Goal: Task Accomplishment & Management: Complete application form

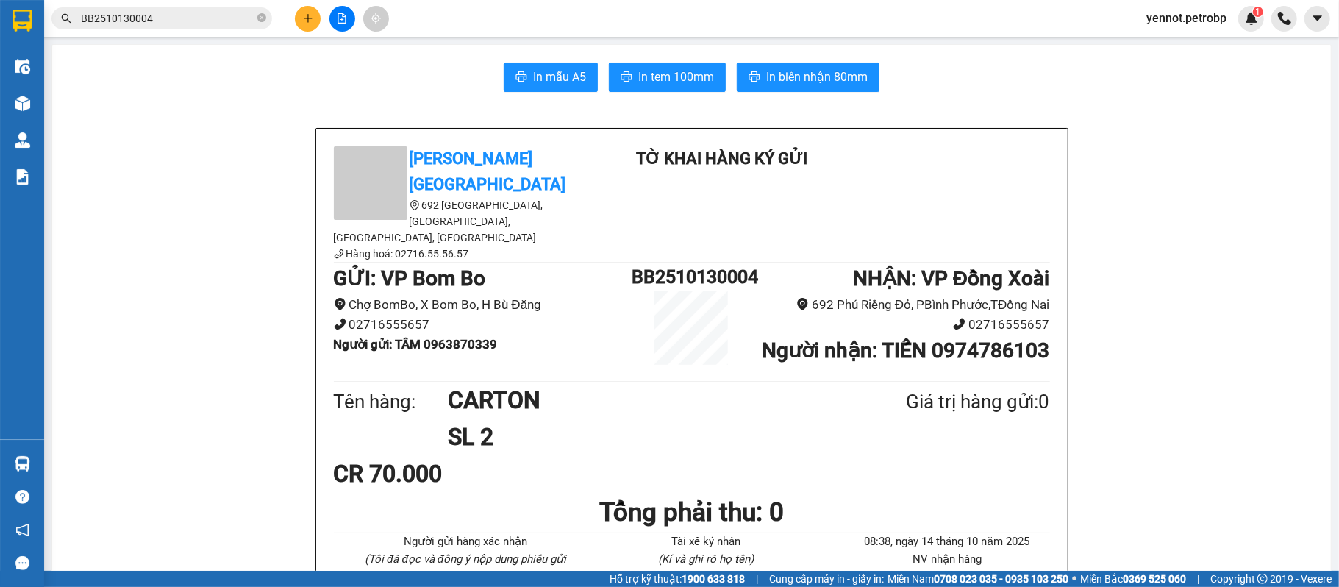
scroll to position [98, 0]
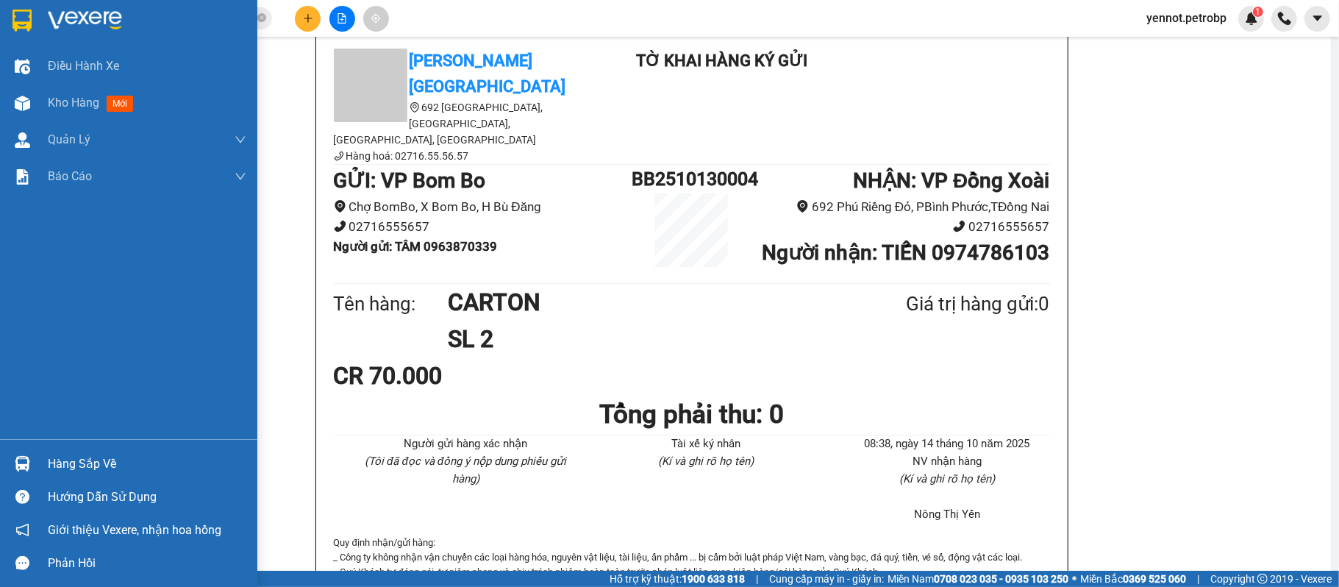
click at [36, 463] on div "Hàng sắp về" at bounding box center [128, 463] width 257 height 33
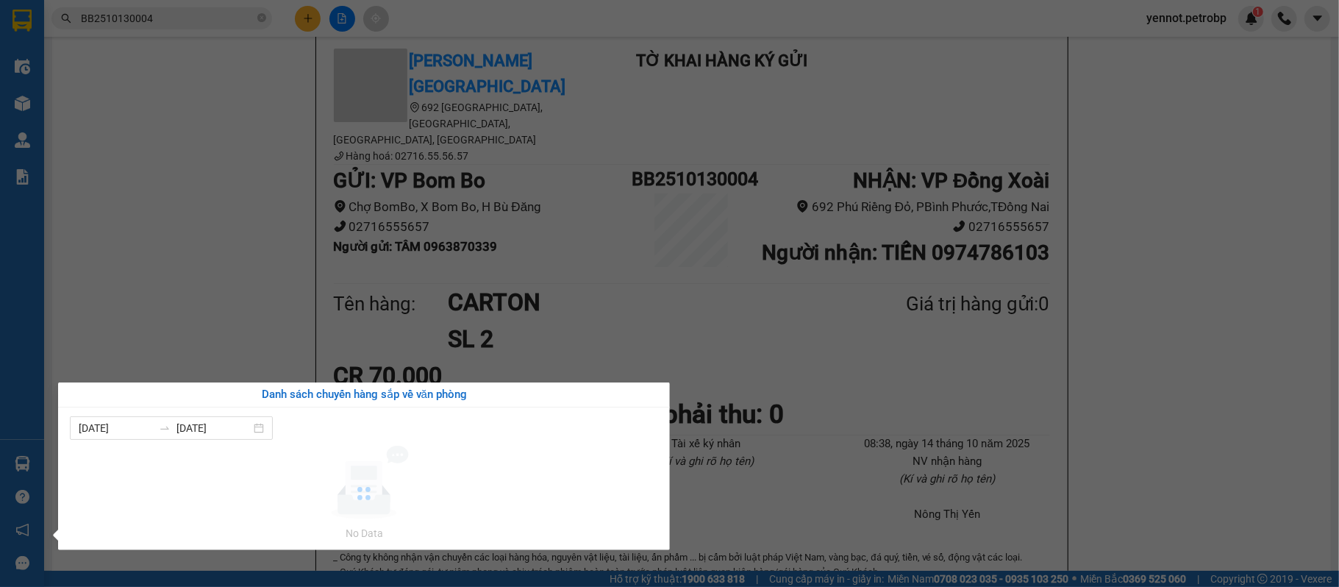
click at [210, 225] on section "Kết quả tìm kiếm ( 1 ) Bộ lọc Mã ĐH Trạng thái Món hàng Tổng cước Chưa cước Ngư…" at bounding box center [669, 293] width 1339 height 587
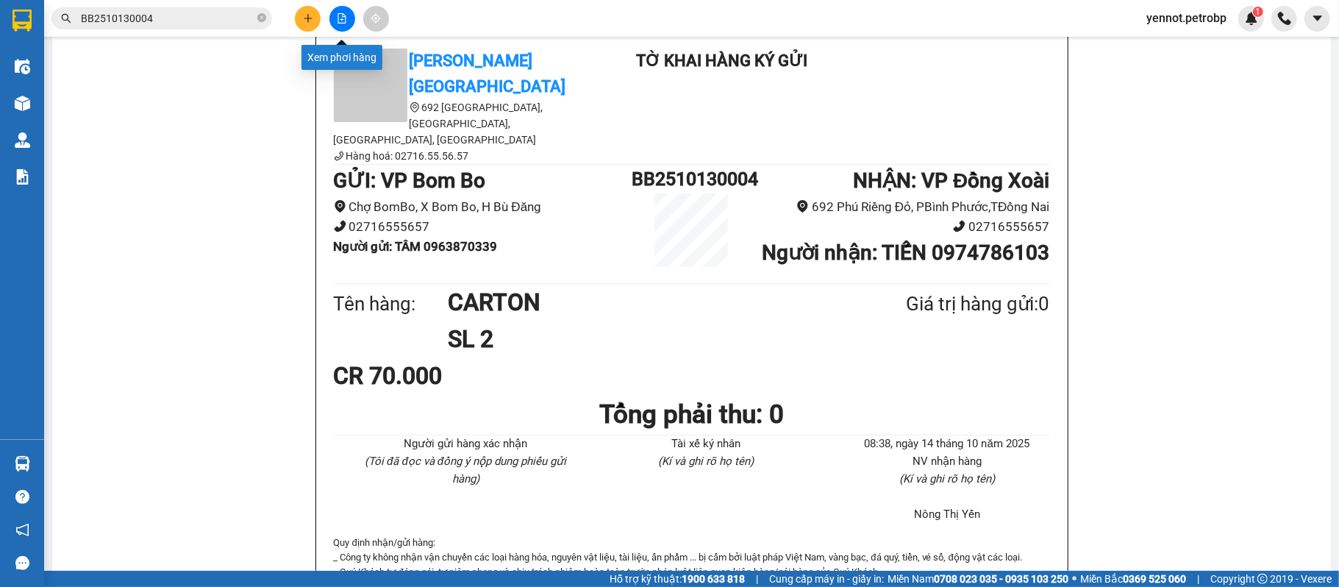
click at [337, 19] on icon "file-add" at bounding box center [342, 18] width 10 height 10
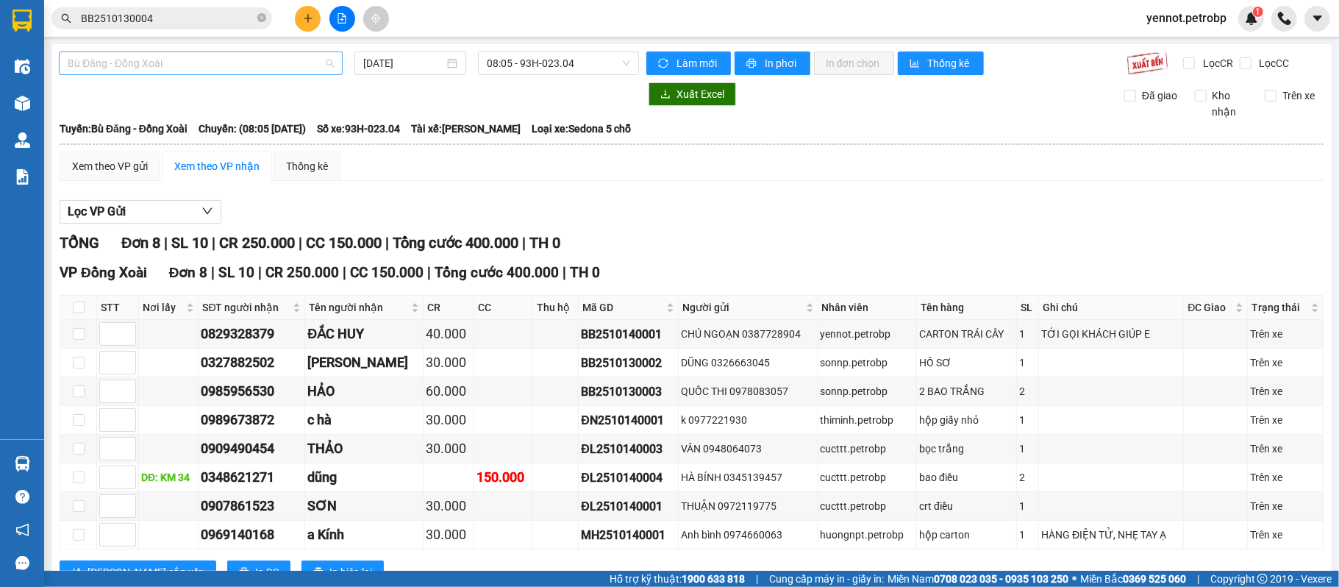
click at [281, 63] on span "Bù Đăng - Đồng Xoài" at bounding box center [201, 63] width 266 height 22
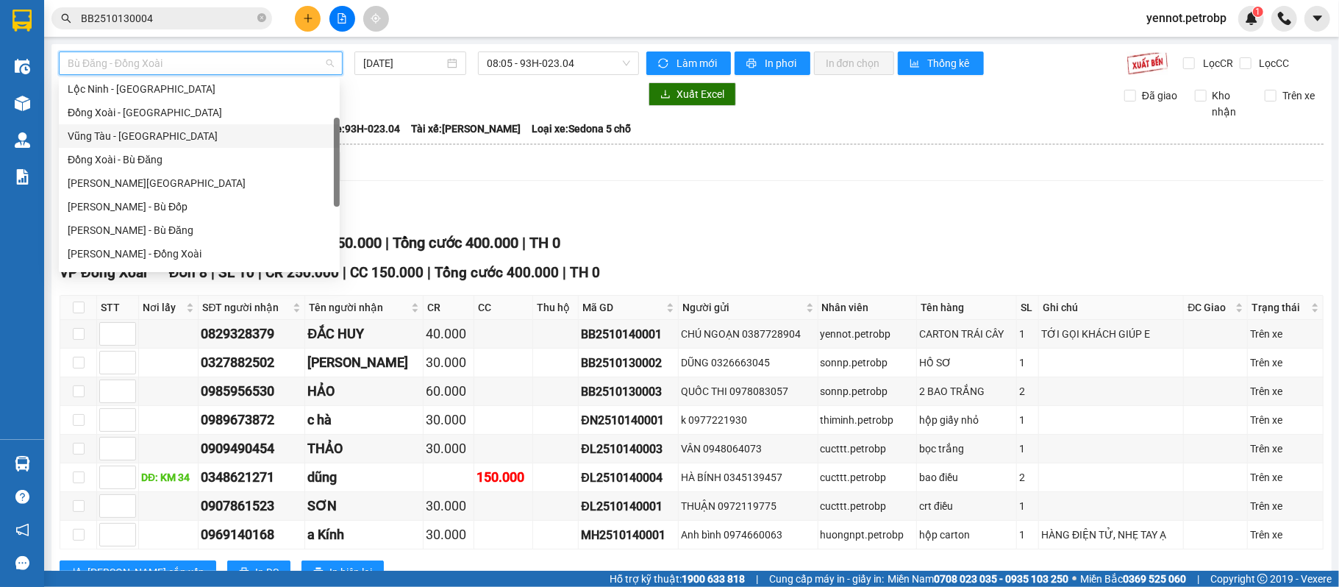
scroll to position [306, 0]
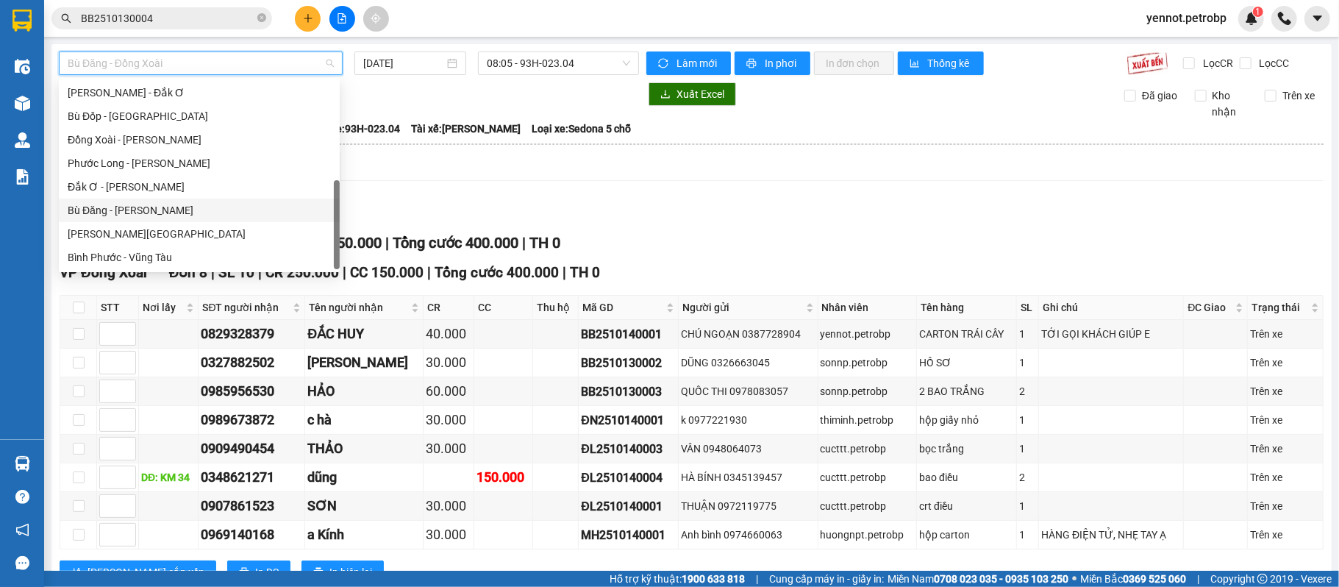
click at [171, 215] on div "Bù Đăng - [PERSON_NAME]" at bounding box center [199, 210] width 263 height 16
type input "[DATE]"
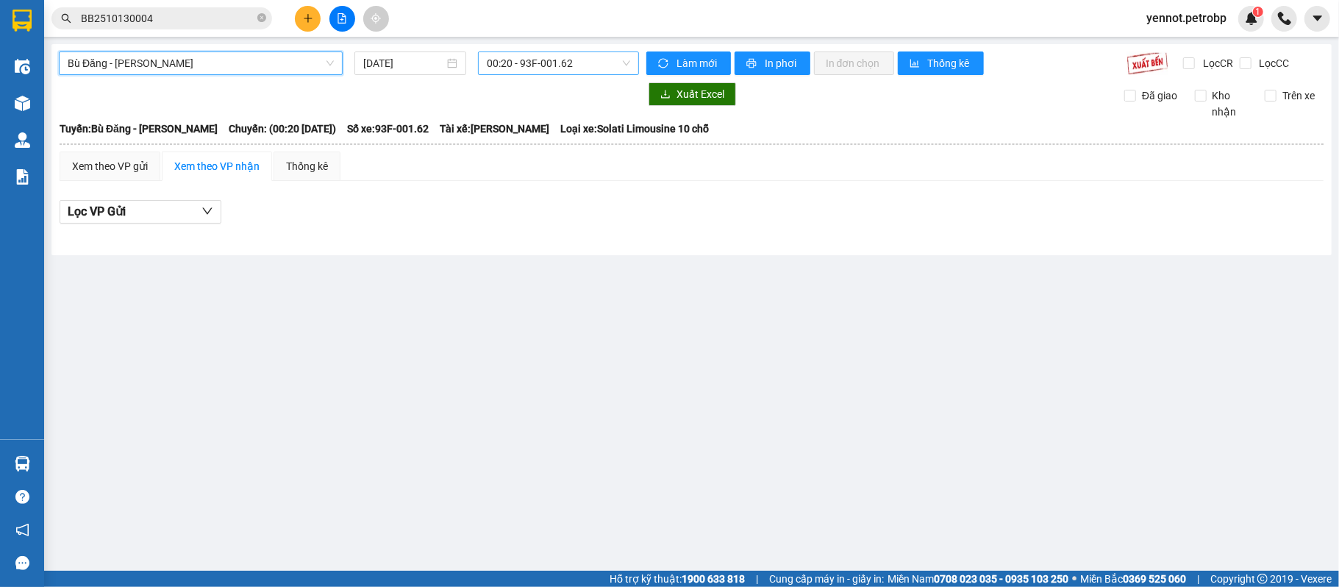
click at [555, 72] on span "00:20 - 93F-001.62" at bounding box center [558, 63] width 143 height 22
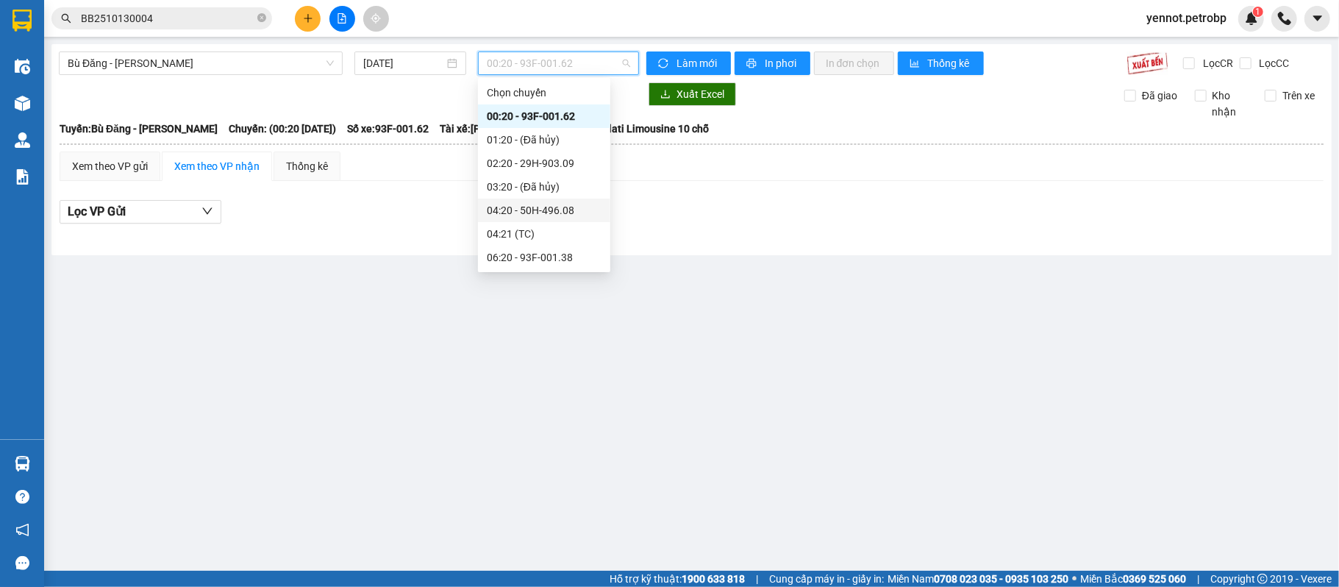
click at [534, 213] on div "04:20 - 50H-496.08" at bounding box center [544, 210] width 115 height 16
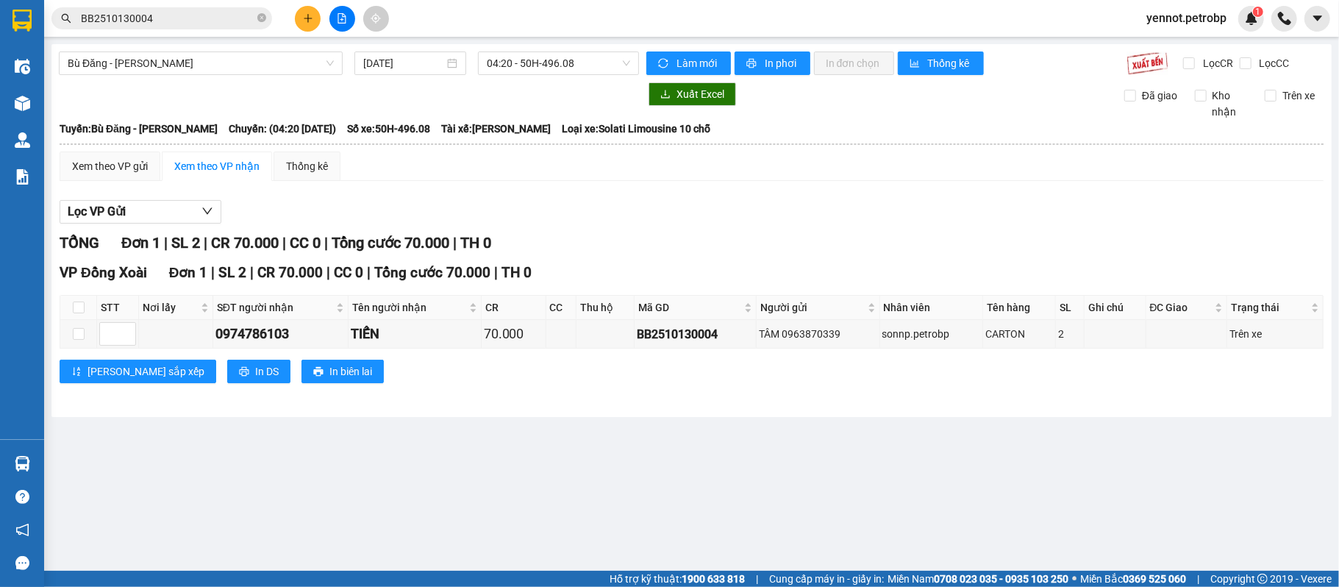
click at [597, 195] on div "Lọc VP Gửi TỔNG Đơn 1 | SL 2 | CR 70.000 | CC 0 | Tổng cước 70.000 | TH 0 VP Đ…" at bounding box center [692, 297] width 1264 height 209
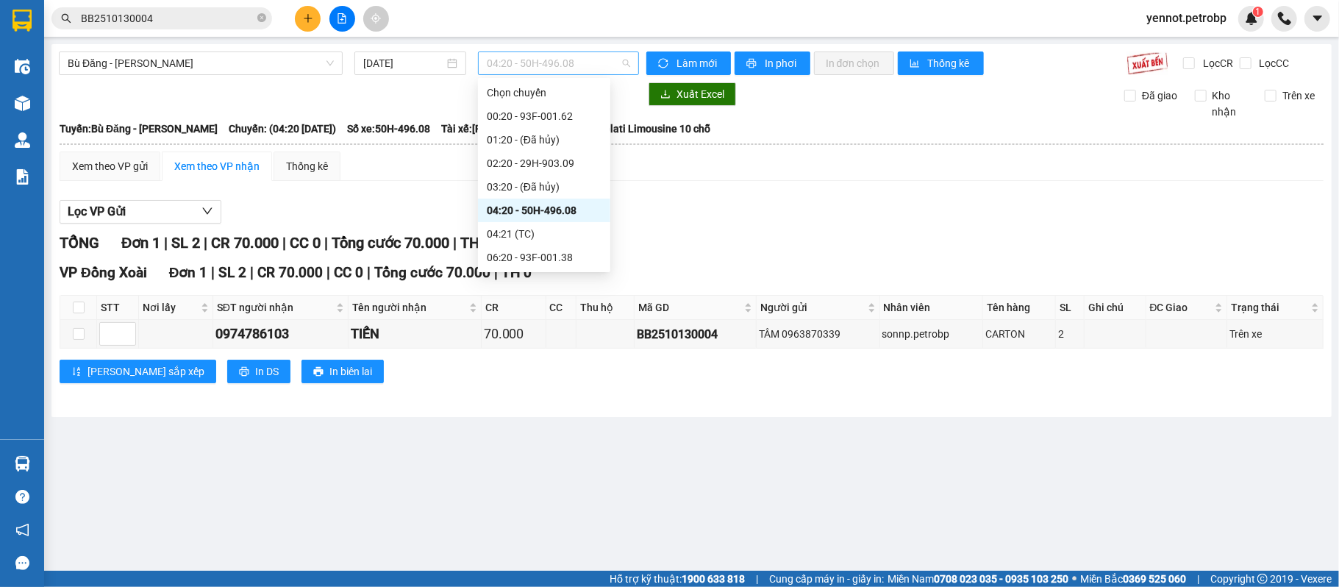
click at [603, 60] on span "04:20 - 50H-496.08" at bounding box center [558, 63] width 143 height 22
click at [635, 416] on div "Bù Đăng - [GEOGRAPHIC_DATA] [DATE] 04:20 - 50H-496.08 Làm mới In phơi In đơn ch…" at bounding box center [691, 230] width 1281 height 373
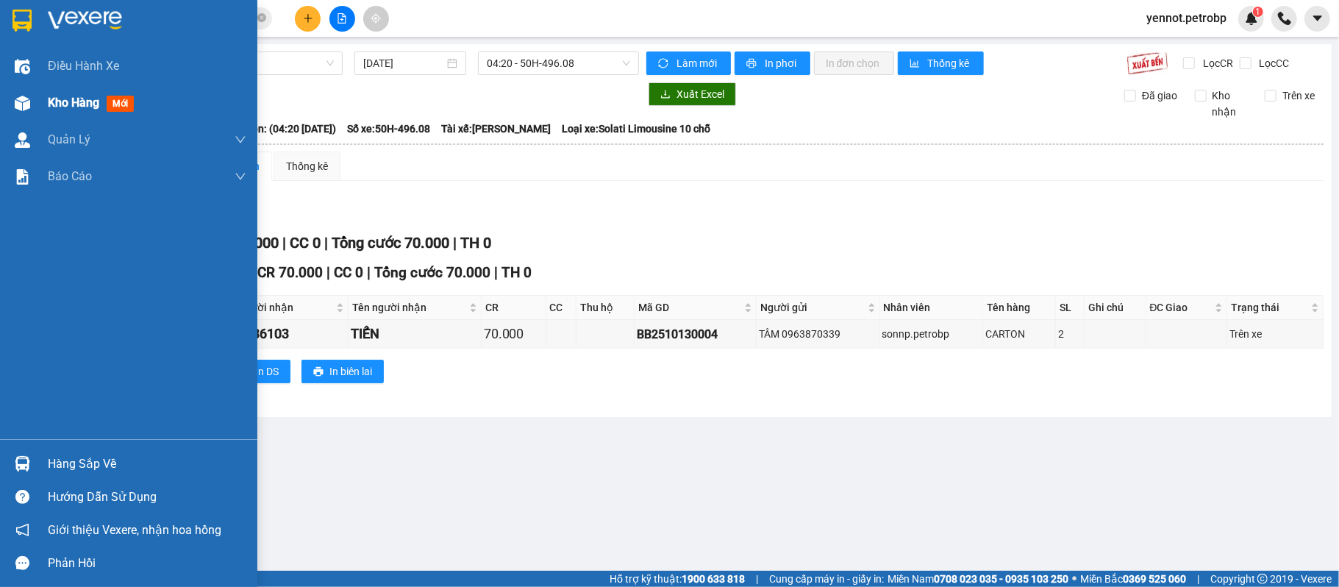
click at [45, 109] on div "Kho hàng mới" at bounding box center [128, 103] width 257 height 37
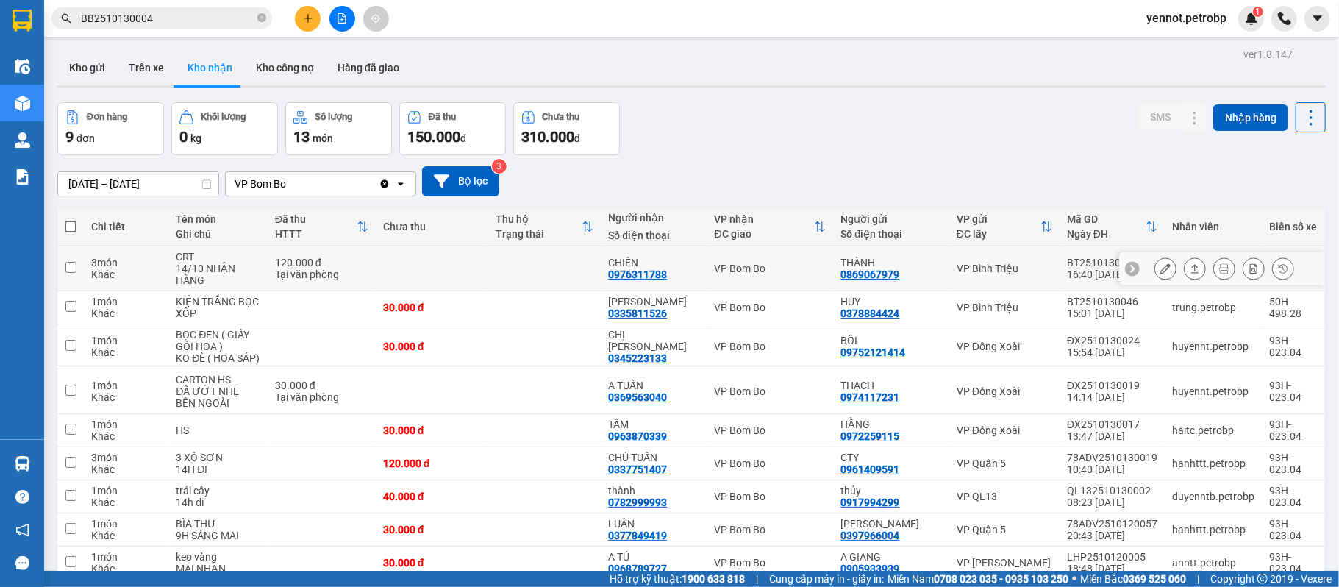
click at [574, 266] on td at bounding box center [544, 268] width 113 height 45
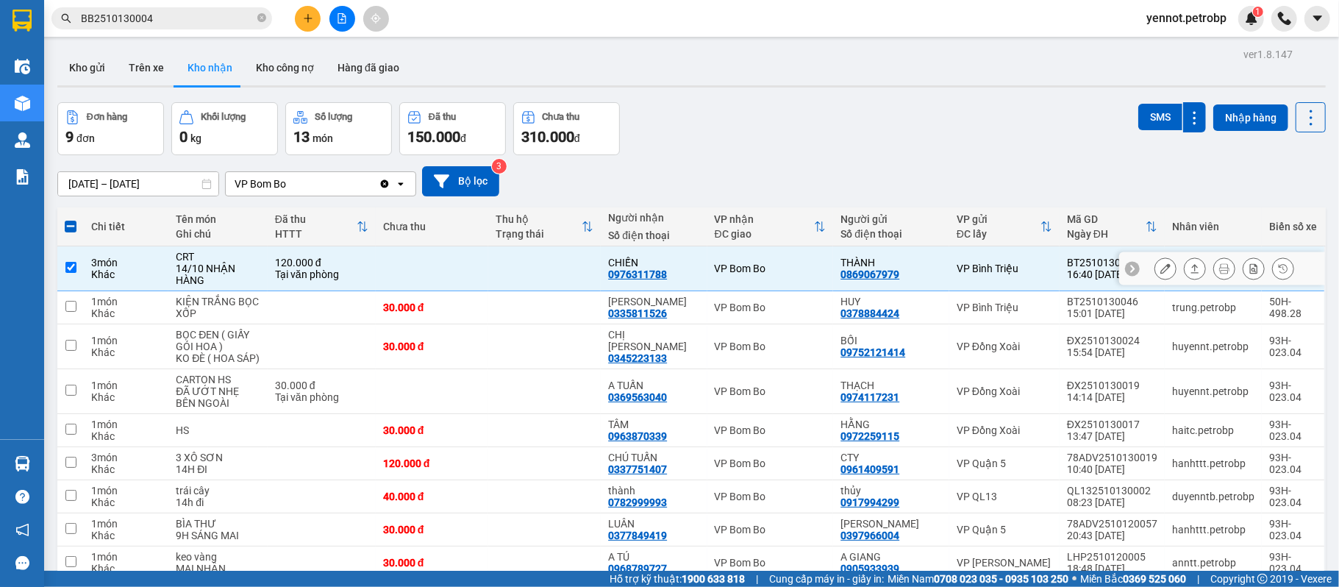
click at [574, 266] on td at bounding box center [544, 268] width 113 height 45
checkbox input "false"
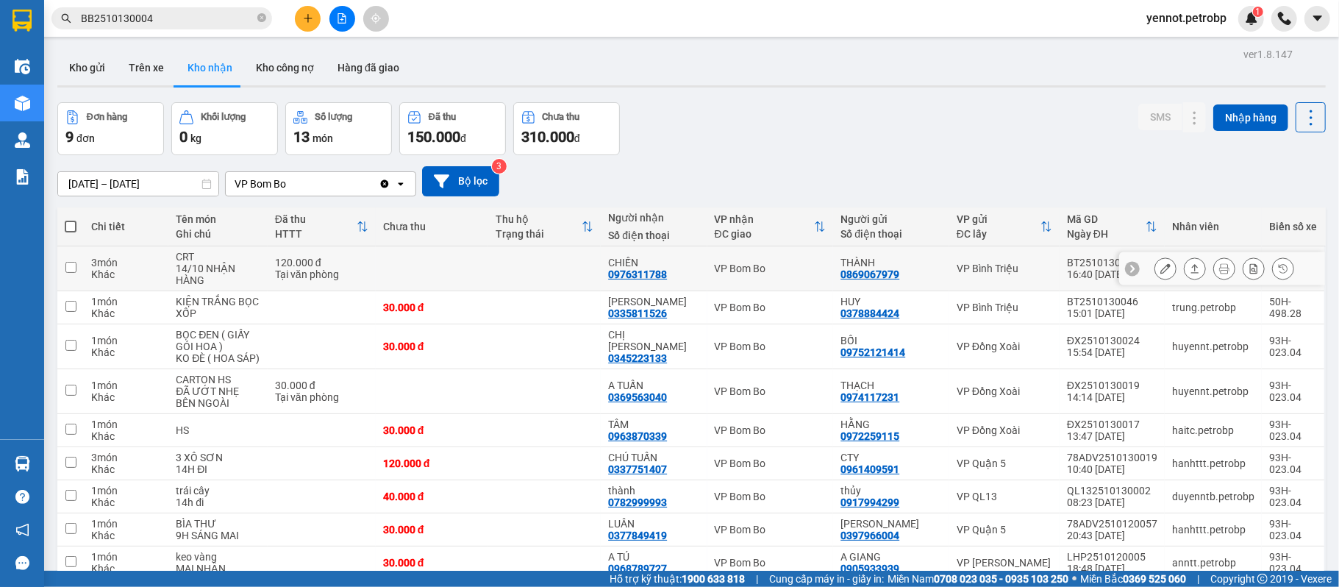
click at [1161, 269] on icon at bounding box center [1166, 268] width 10 height 10
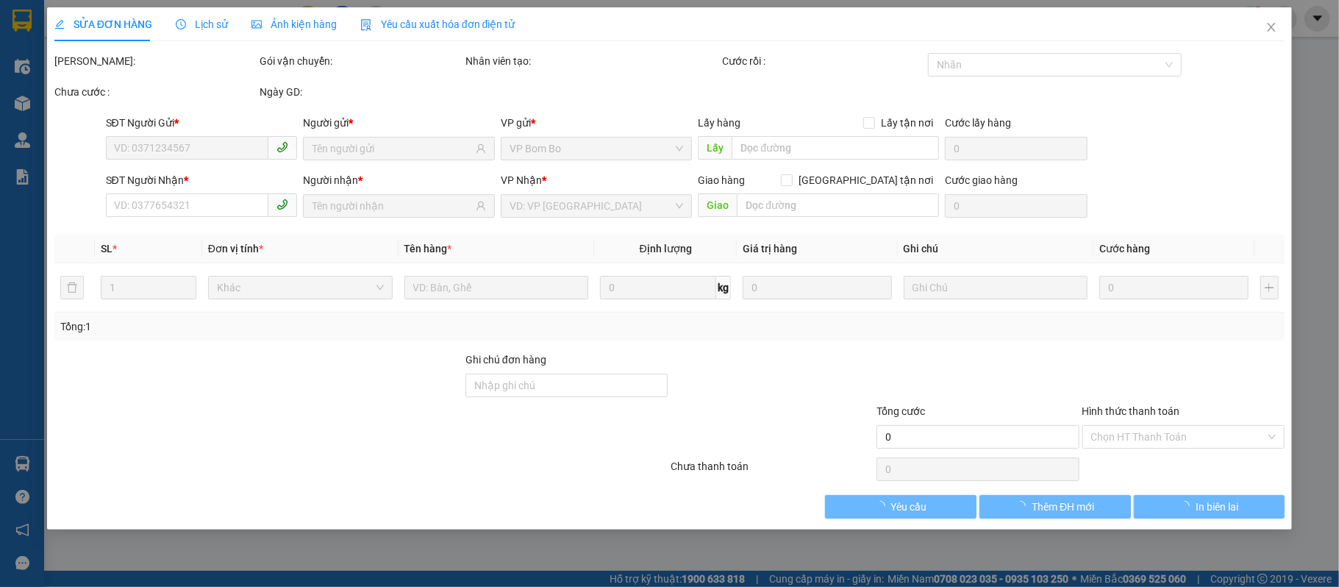
type input "0869067979"
type input "THÀNH"
type input "0976311788"
type input "CHIẾN"
type input "120.000"
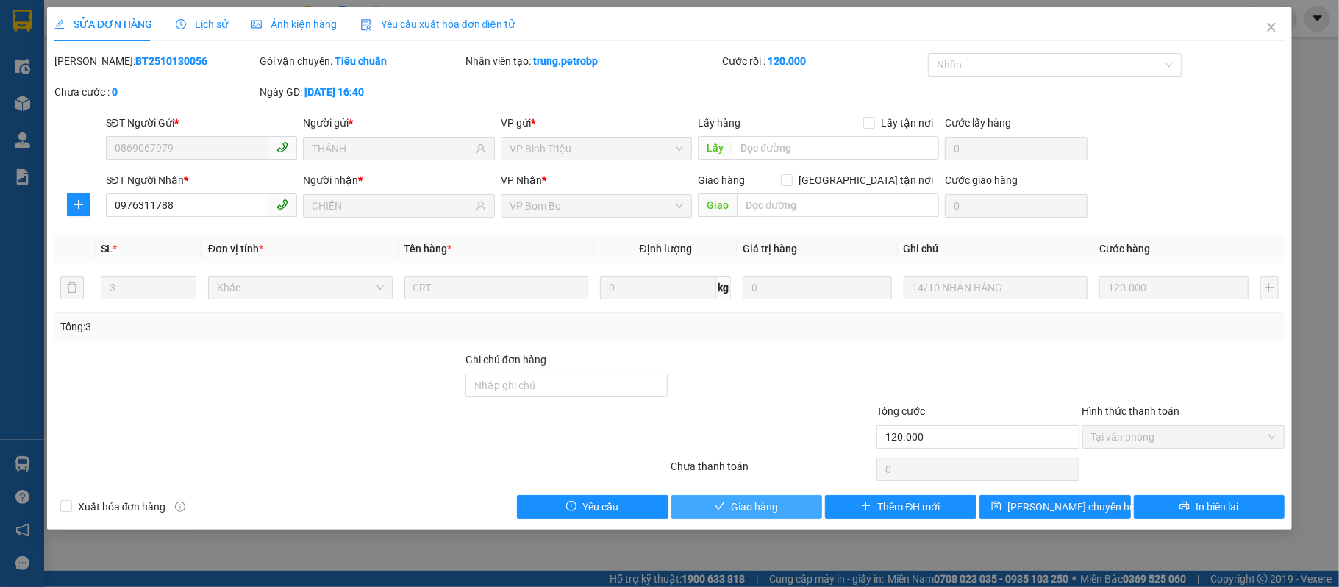
click at [746, 510] on span "Giao hàng" at bounding box center [754, 507] width 47 height 16
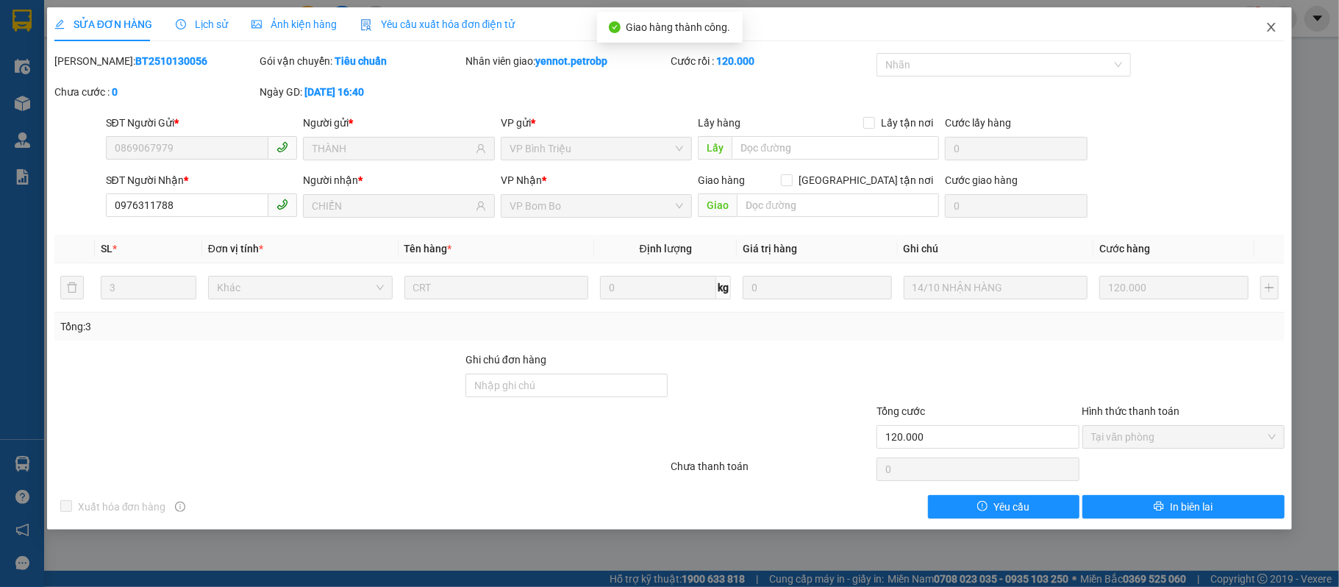
click at [1278, 25] on icon "close" at bounding box center [1272, 27] width 12 height 12
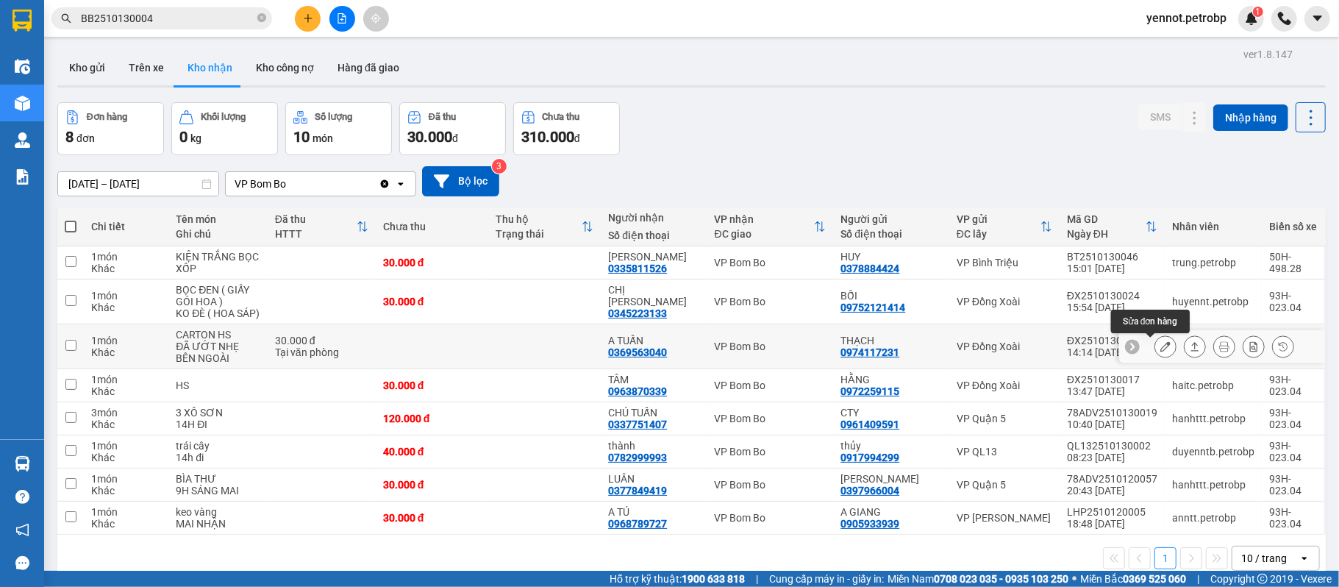
click at [1161, 346] on icon at bounding box center [1166, 346] width 10 height 10
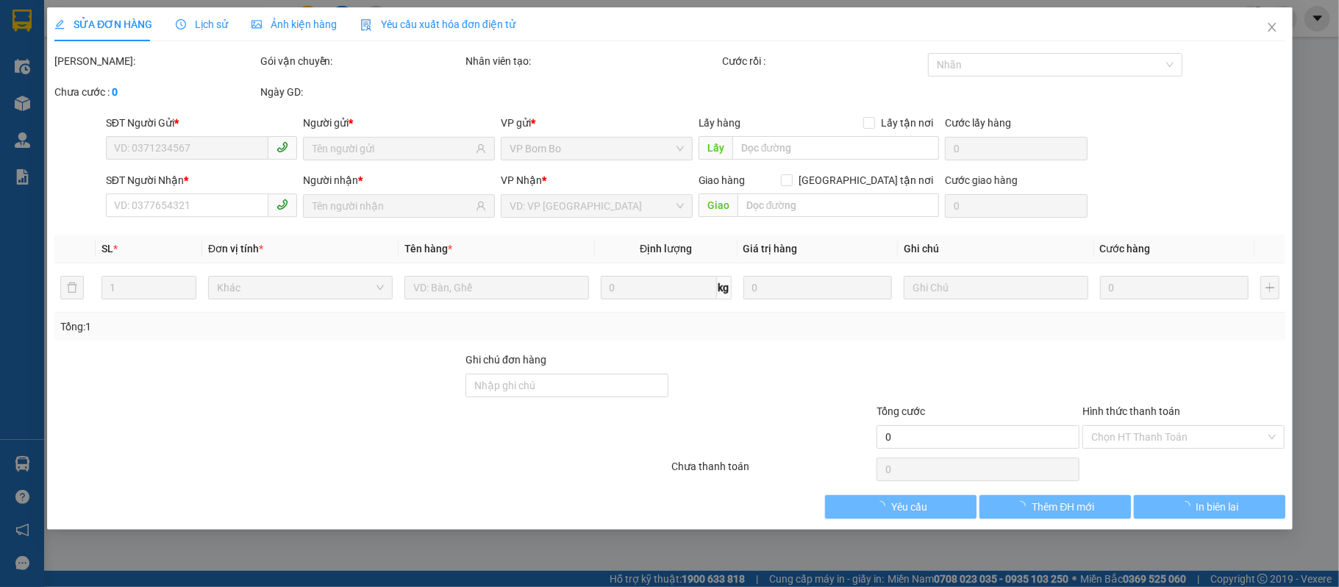
type input "0974117231"
type input "THẠCH"
type input "0369563040"
type input "A TUẤN"
type input "30.000"
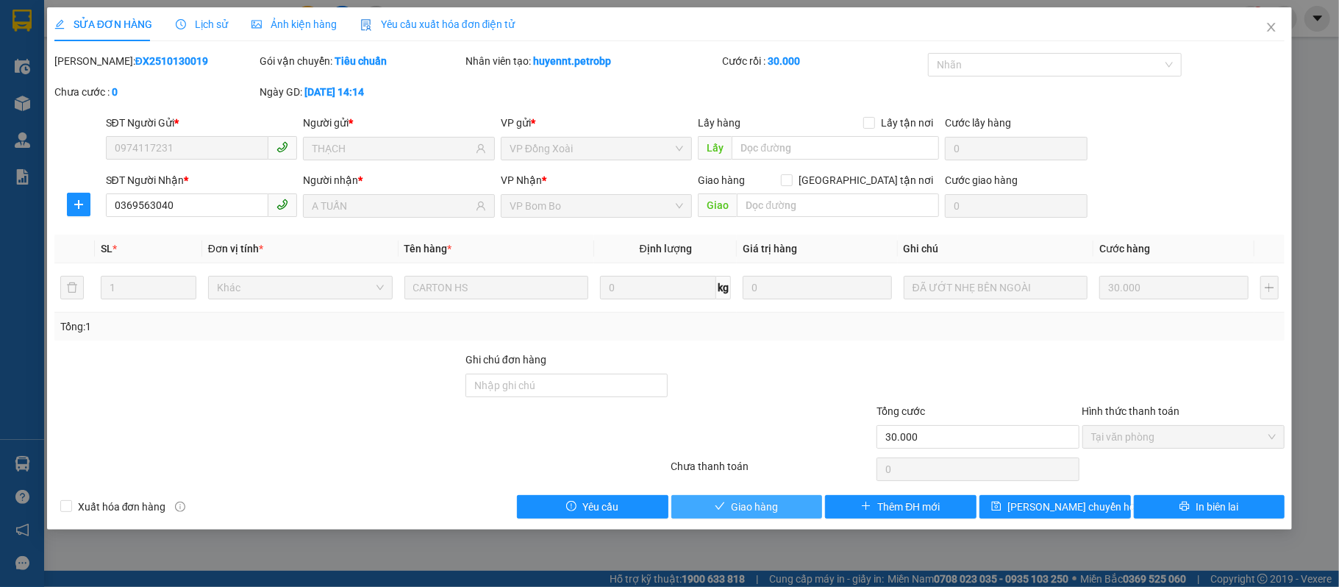
click at [738, 509] on span "Giao hàng" at bounding box center [754, 507] width 47 height 16
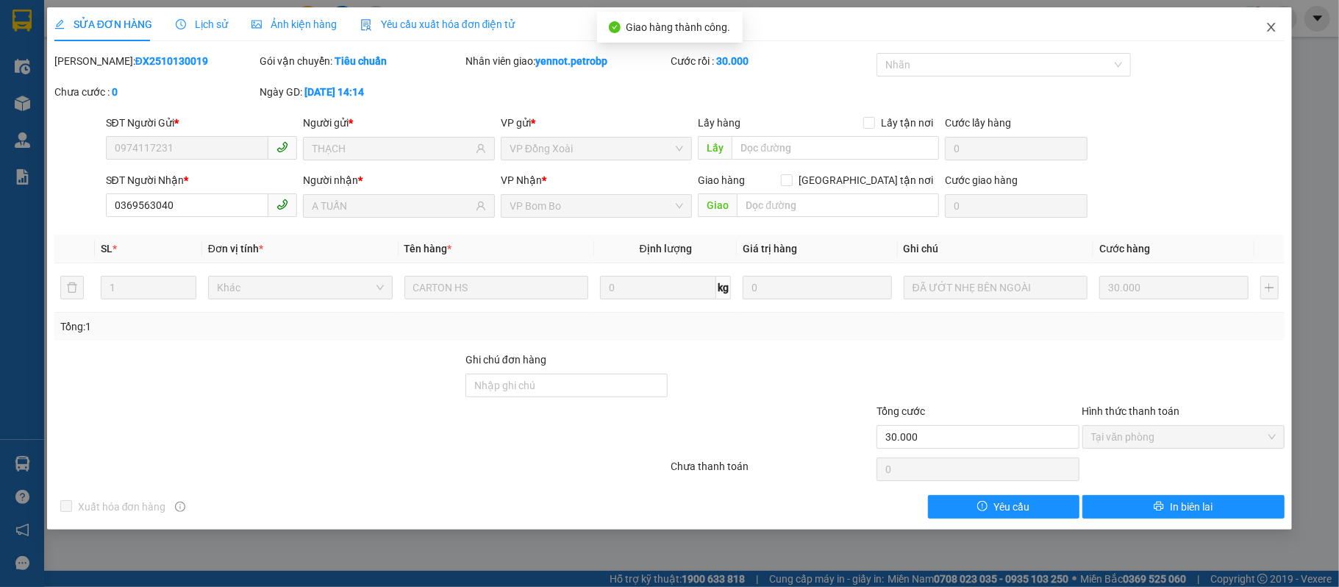
click at [1275, 21] on span "Close" at bounding box center [1271, 27] width 41 height 41
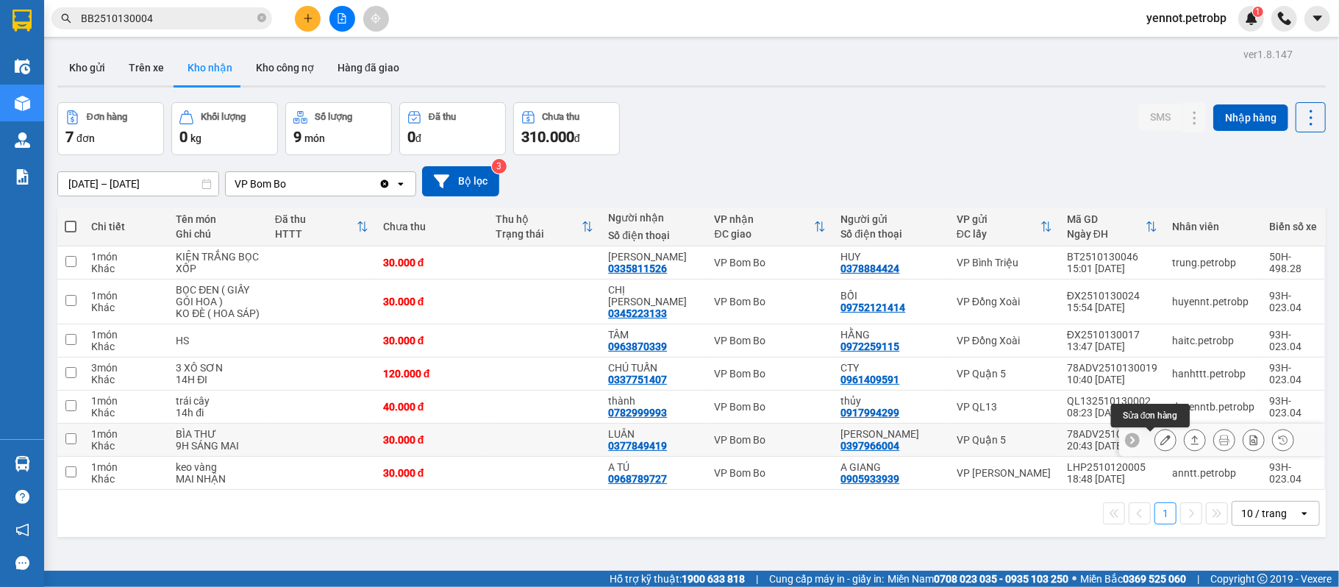
click at [1161, 444] on icon at bounding box center [1166, 440] width 10 height 10
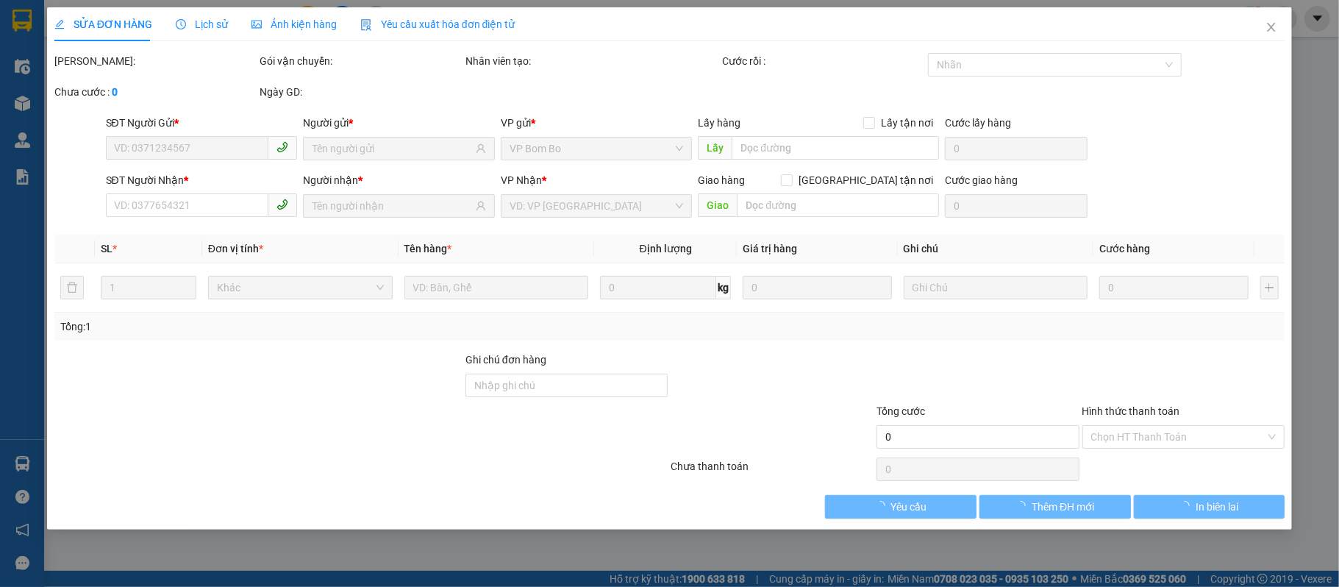
type input "0397966004"
type input "[PERSON_NAME]"
type input "0377849419"
type input "LUÂN"
type input "30.000"
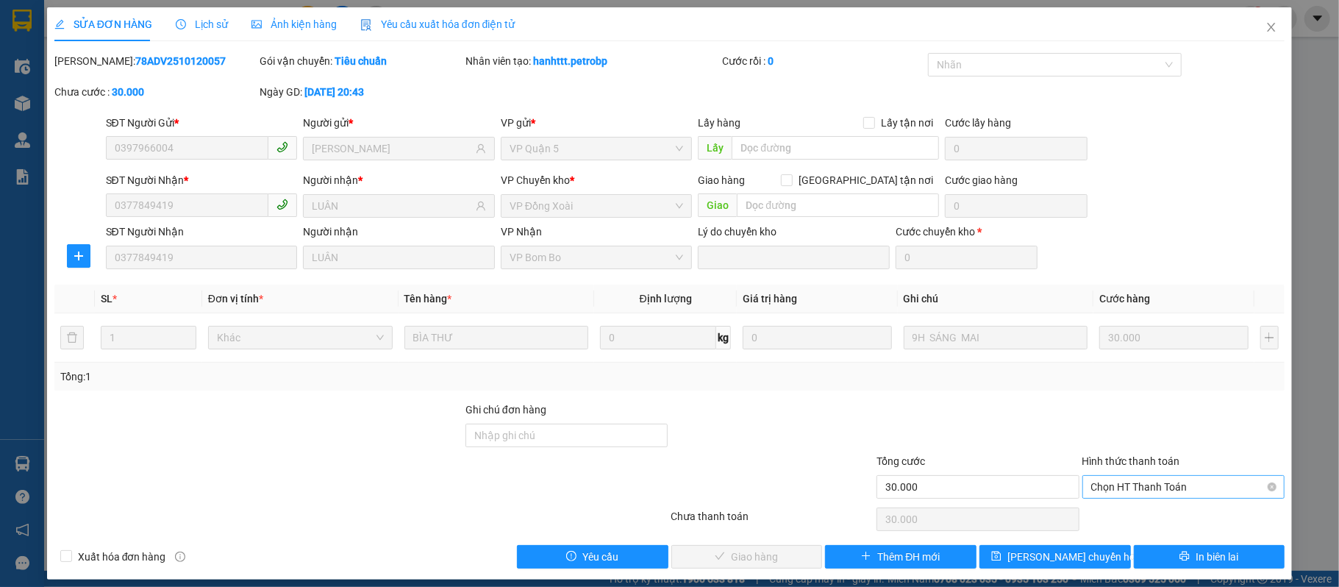
click at [1164, 484] on span "Chọn HT Thanh Toán" at bounding box center [1183, 487] width 185 height 22
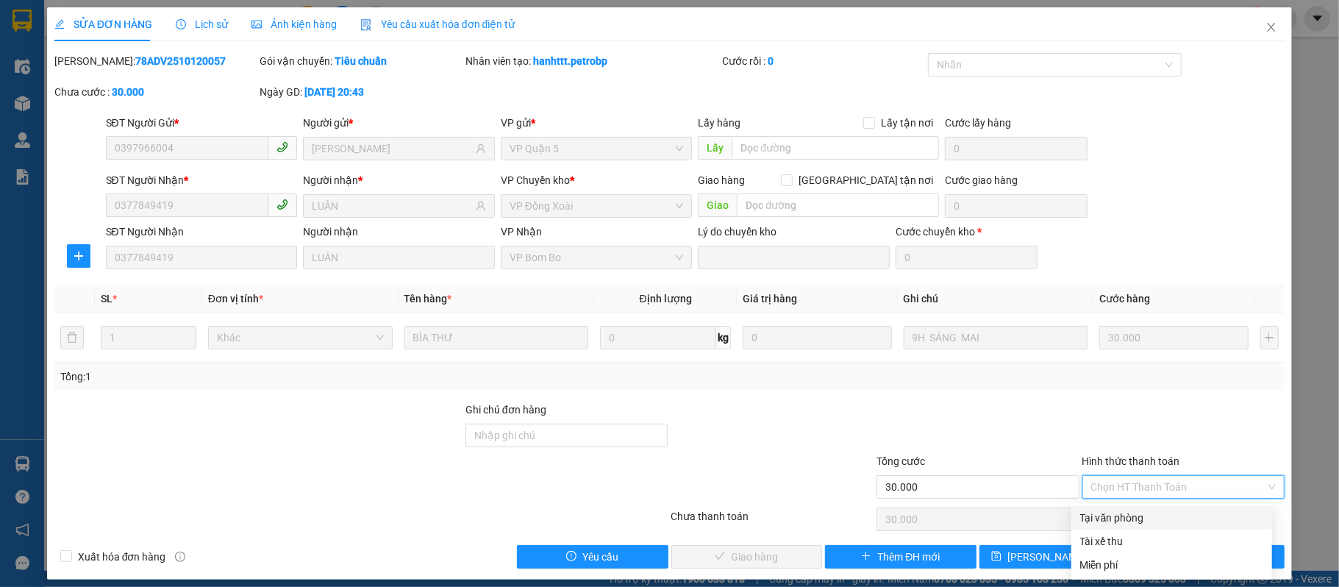
click at [1122, 516] on div "Tại văn phòng" at bounding box center [1171, 518] width 183 height 16
type input "0"
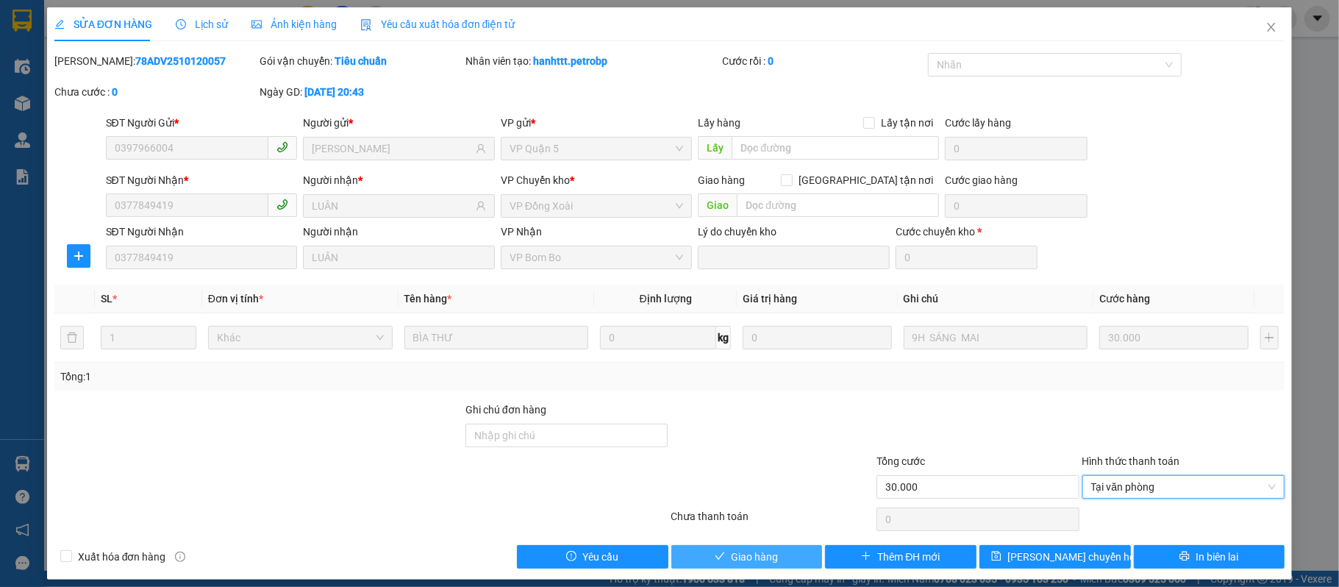
click at [777, 555] on button "Giao hàng" at bounding box center [748, 557] width 152 height 24
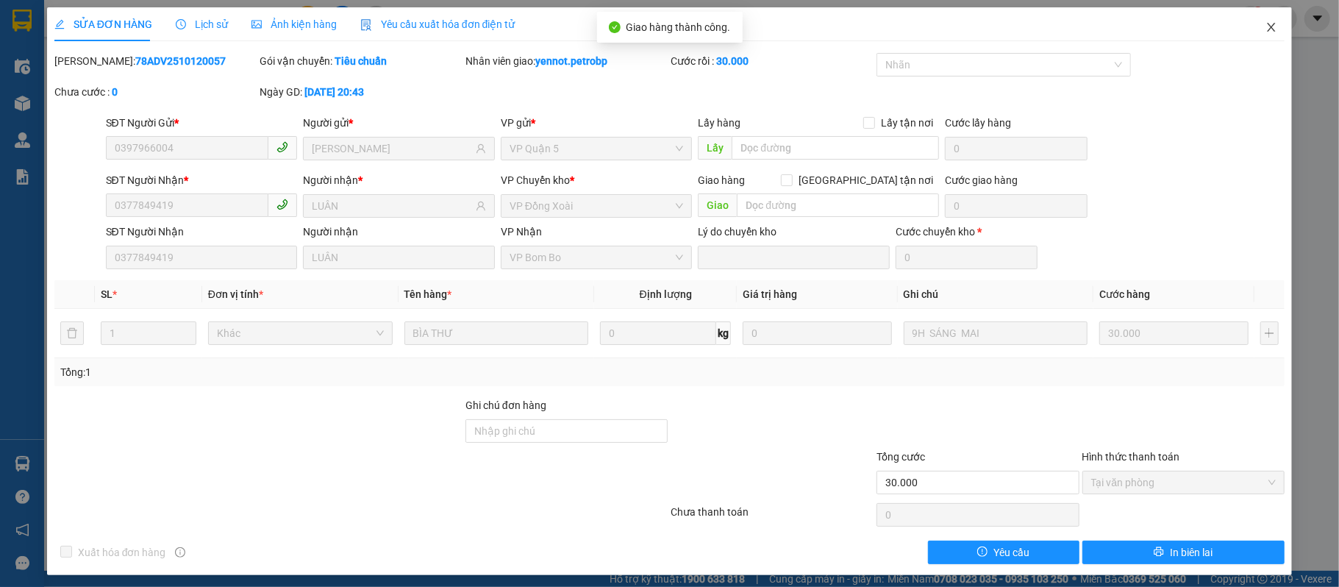
click at [1266, 24] on icon "close" at bounding box center [1272, 27] width 12 height 12
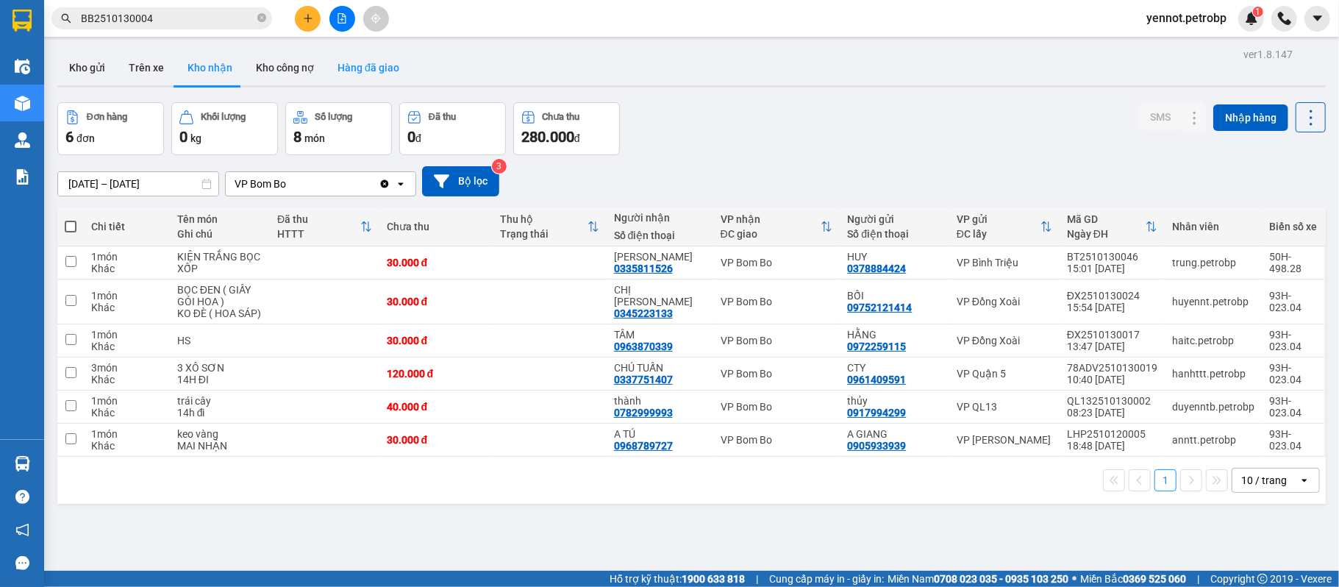
click at [363, 72] on button "Hàng đã giao" at bounding box center [368, 67] width 85 height 35
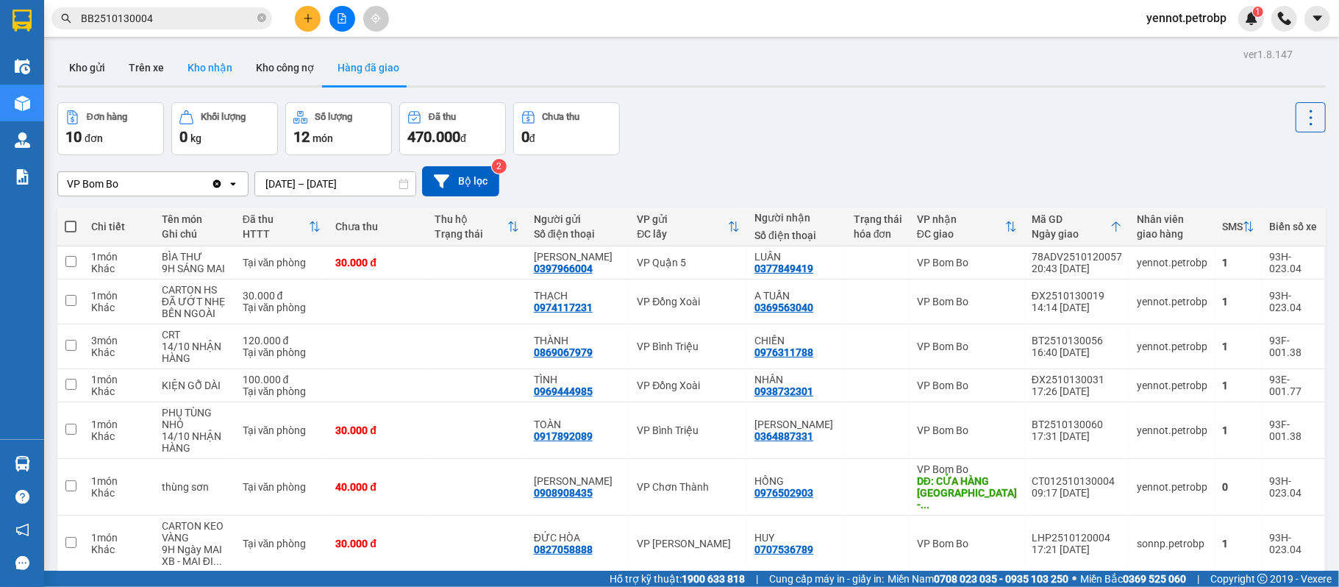
click at [188, 65] on button "Kho nhận" at bounding box center [210, 67] width 68 height 35
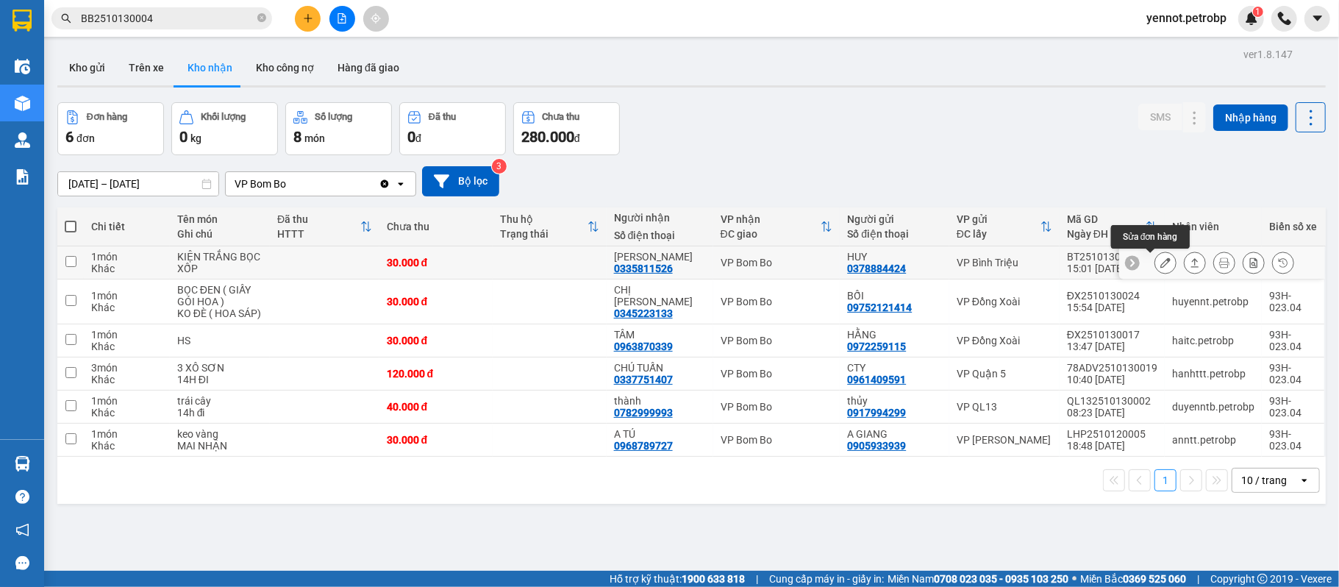
click at [1161, 266] on icon at bounding box center [1166, 262] width 10 height 10
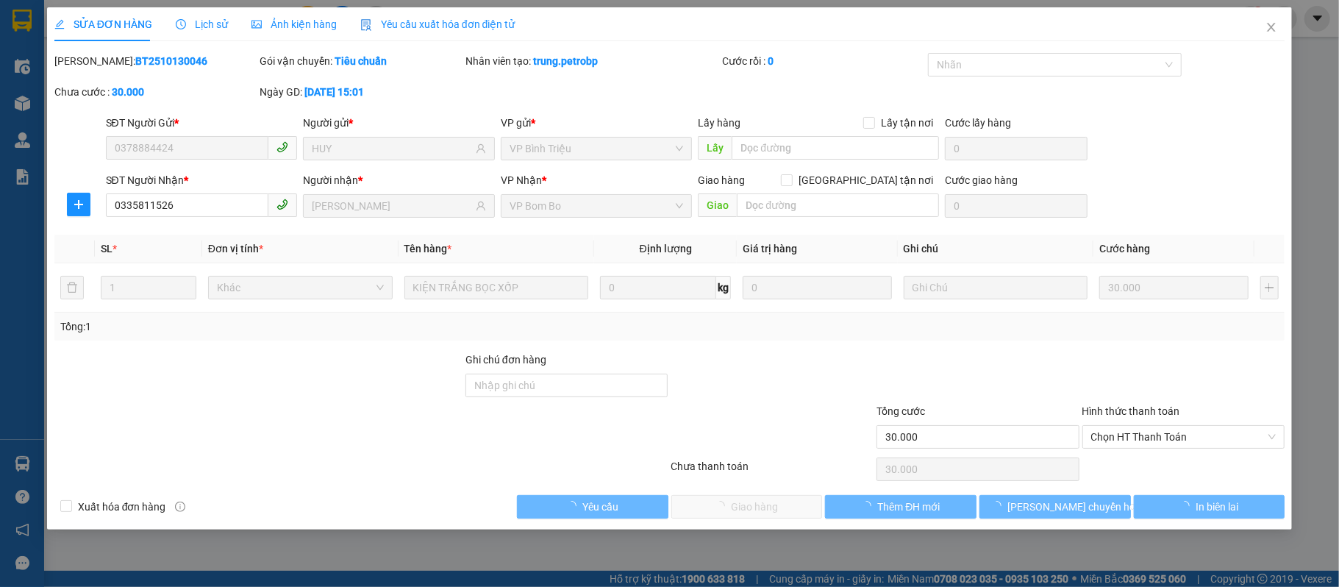
type input "0378884424"
type input "HUY"
type input "0335811526"
type input "[PERSON_NAME]"
type input "30.000"
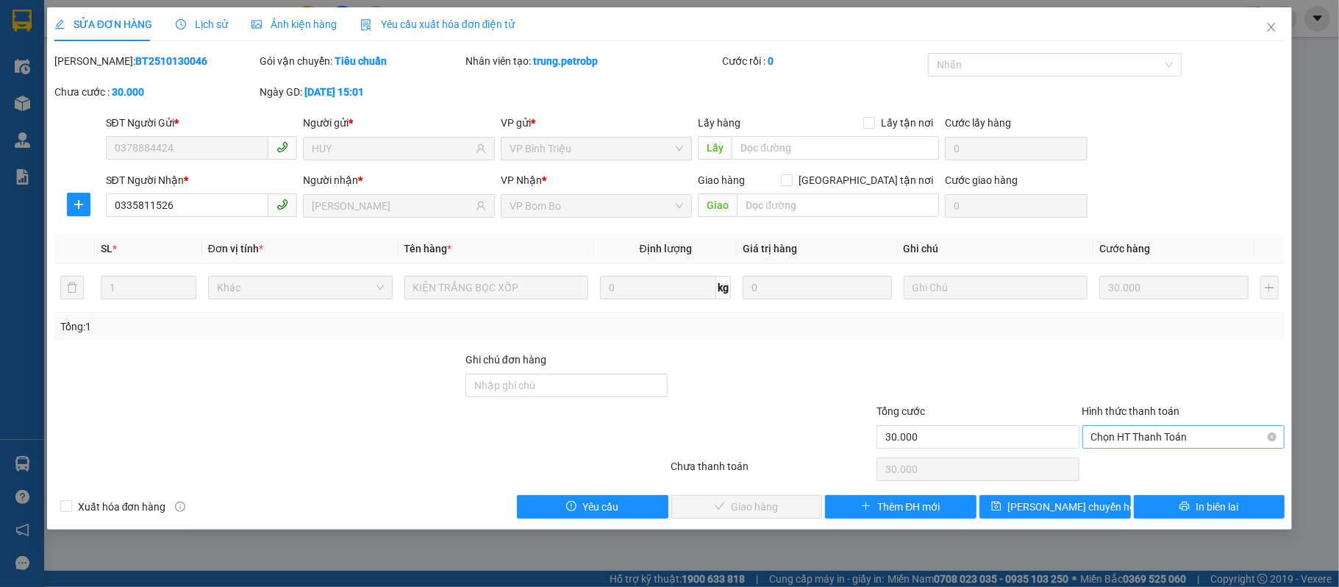
click at [1142, 430] on span "Chọn HT Thanh Toán" at bounding box center [1183, 437] width 185 height 22
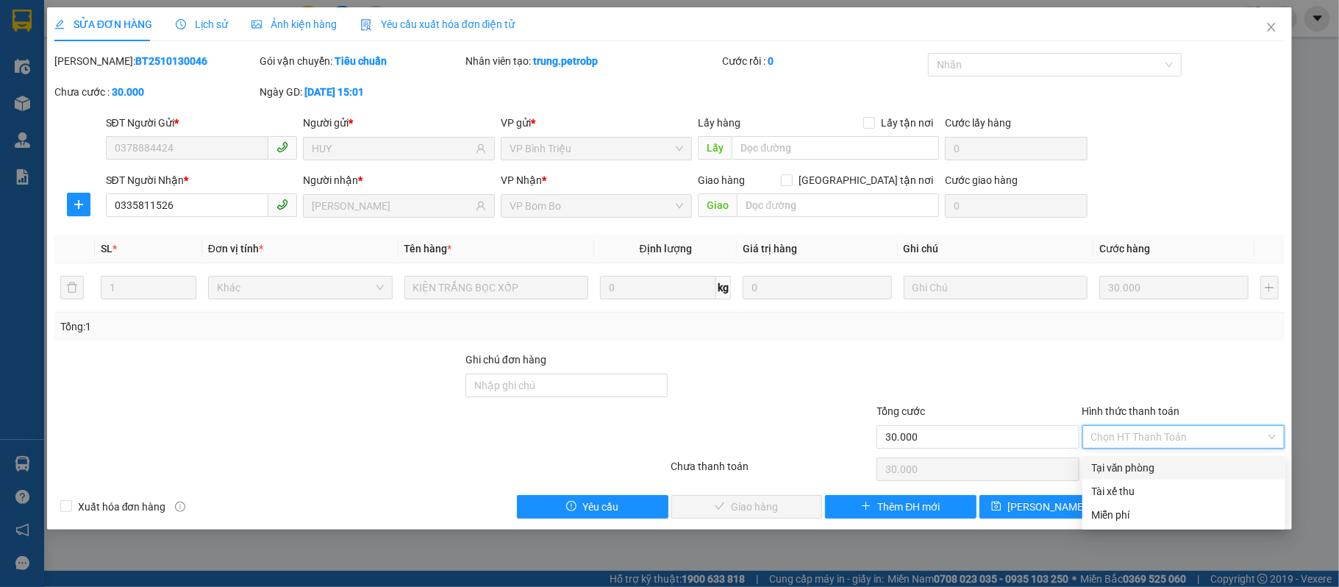
click at [1147, 460] on div "Tại văn phòng" at bounding box center [1183, 468] width 185 height 16
type input "0"
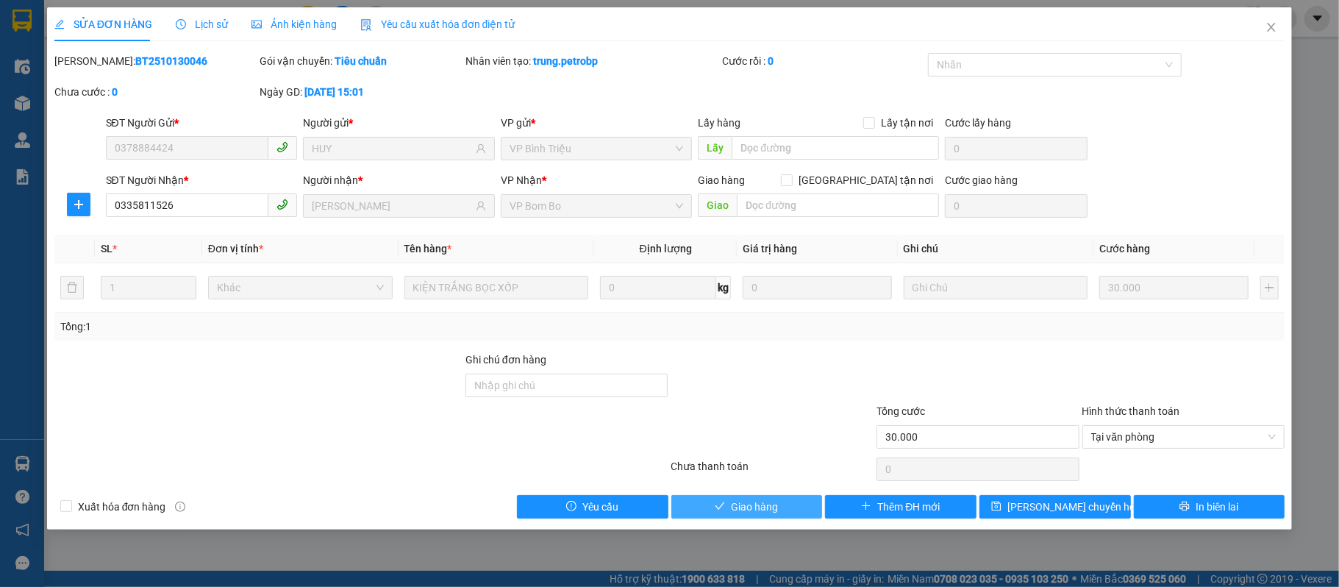
click at [747, 502] on span "Giao hàng" at bounding box center [754, 507] width 47 height 16
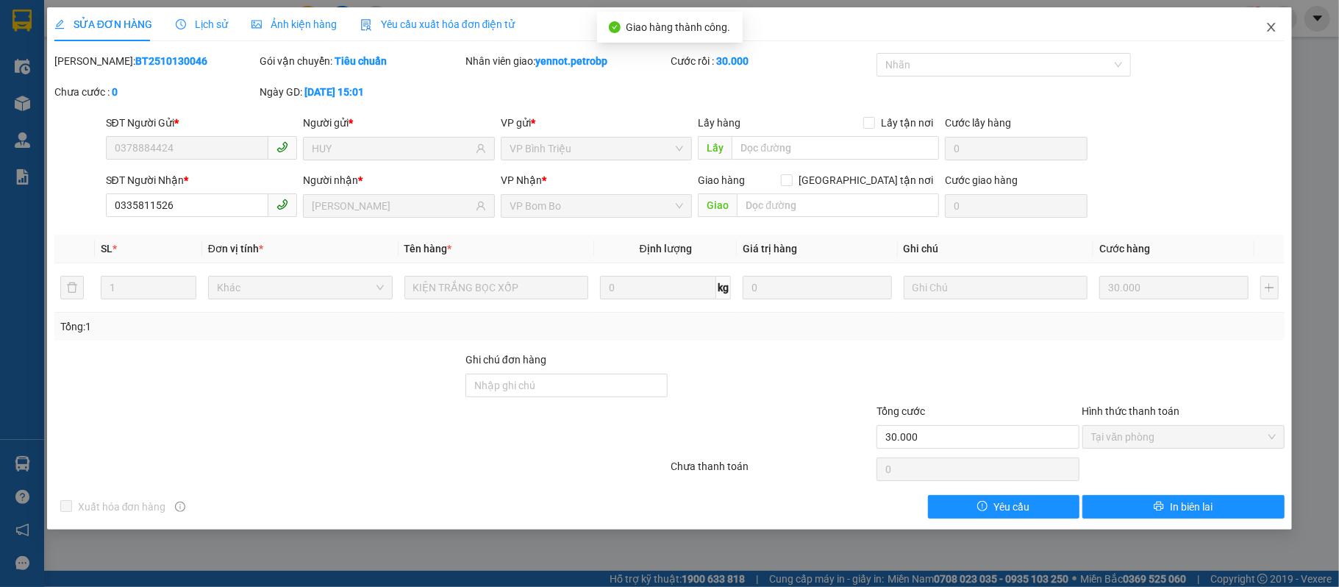
click at [1272, 26] on icon "close" at bounding box center [1272, 27] width 12 height 12
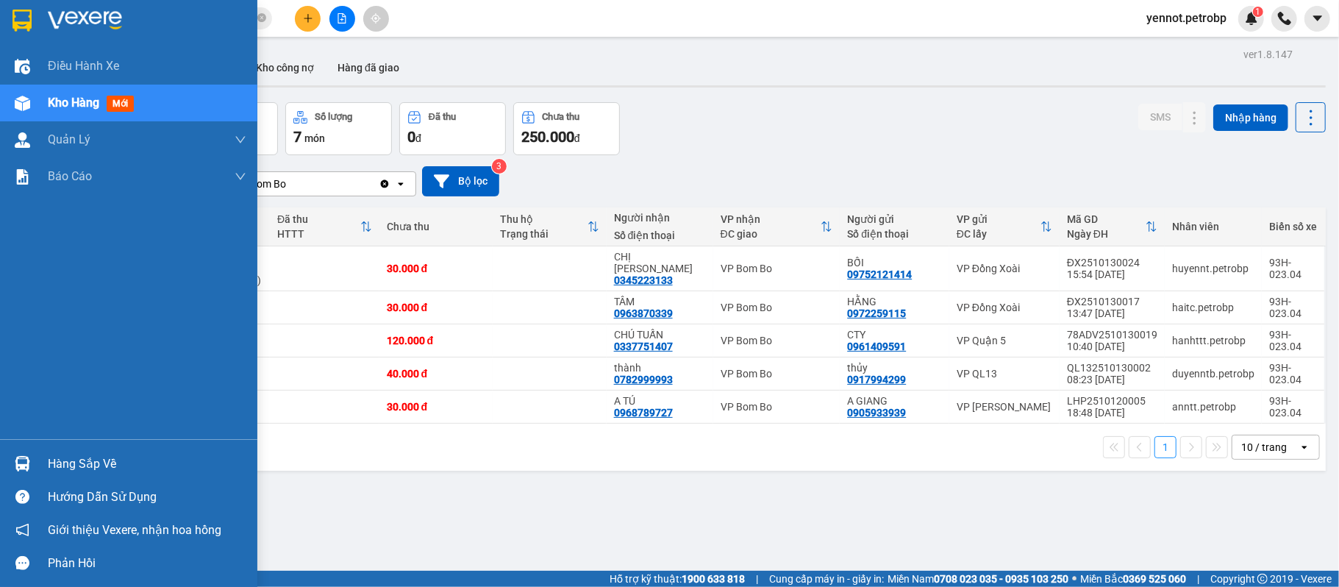
click at [51, 466] on div "Hàng sắp về" at bounding box center [147, 464] width 199 height 22
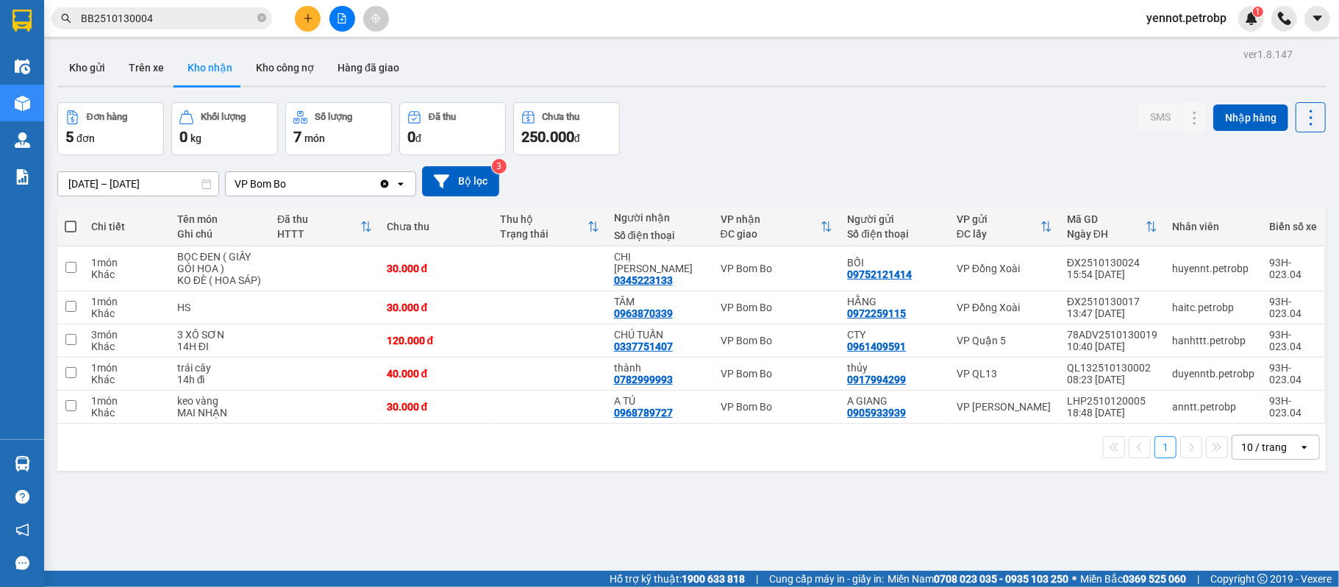
click at [945, 515] on section "Kết quả tìm kiếm ( 1 ) Bộ lọc Mã ĐH Trạng thái Món hàng Tổng cước Chưa cước Ngư…" at bounding box center [669, 293] width 1339 height 587
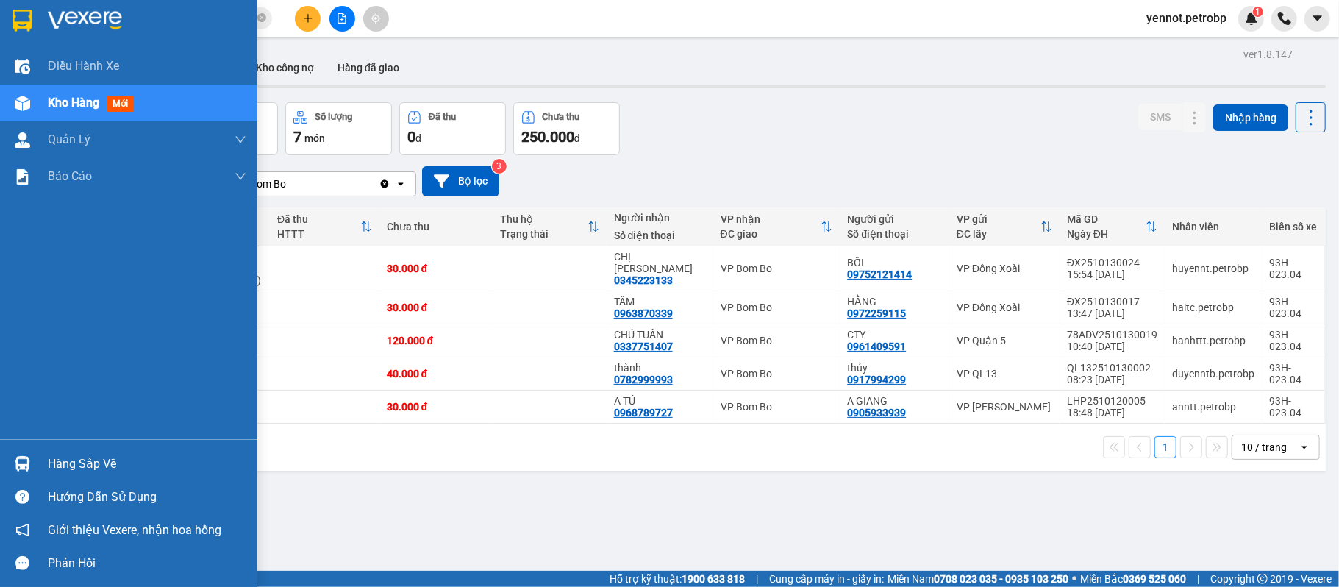
click at [40, 459] on div "Hàng sắp về" at bounding box center [128, 463] width 257 height 33
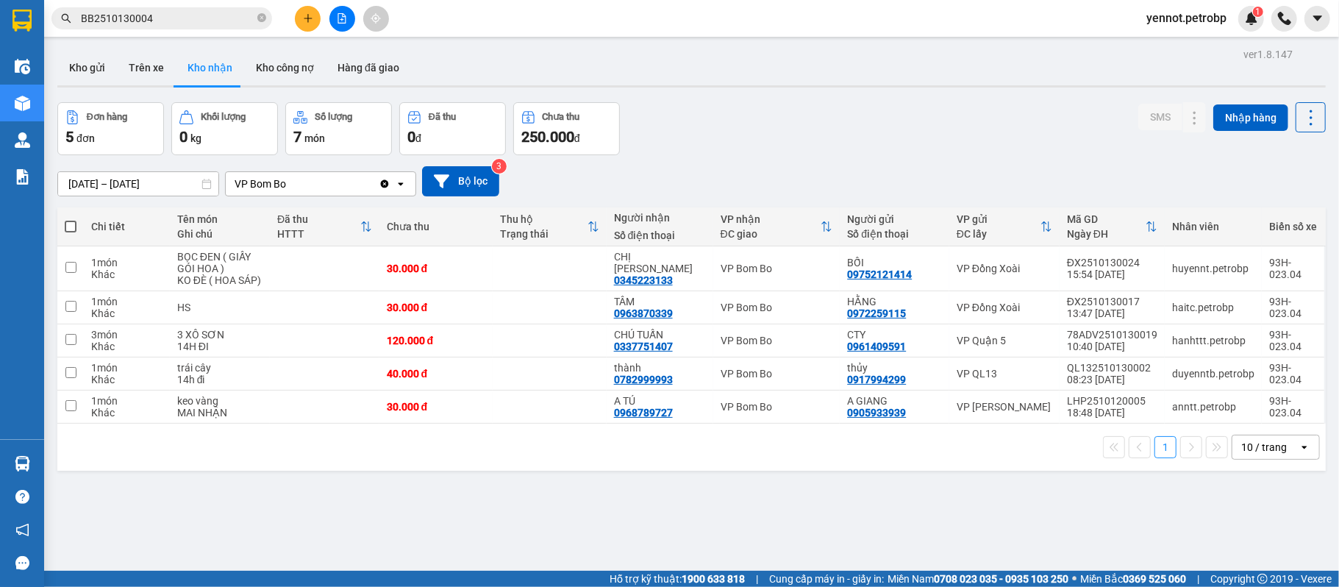
click at [944, 101] on section "Kết quả tìm kiếm ( 1 ) Bộ lọc Mã ĐH Trạng thái Món hàng Tổng cước Chưa cước Ngư…" at bounding box center [669, 293] width 1339 height 587
click at [92, 54] on button "Kho gửi" at bounding box center [87, 67] width 60 height 35
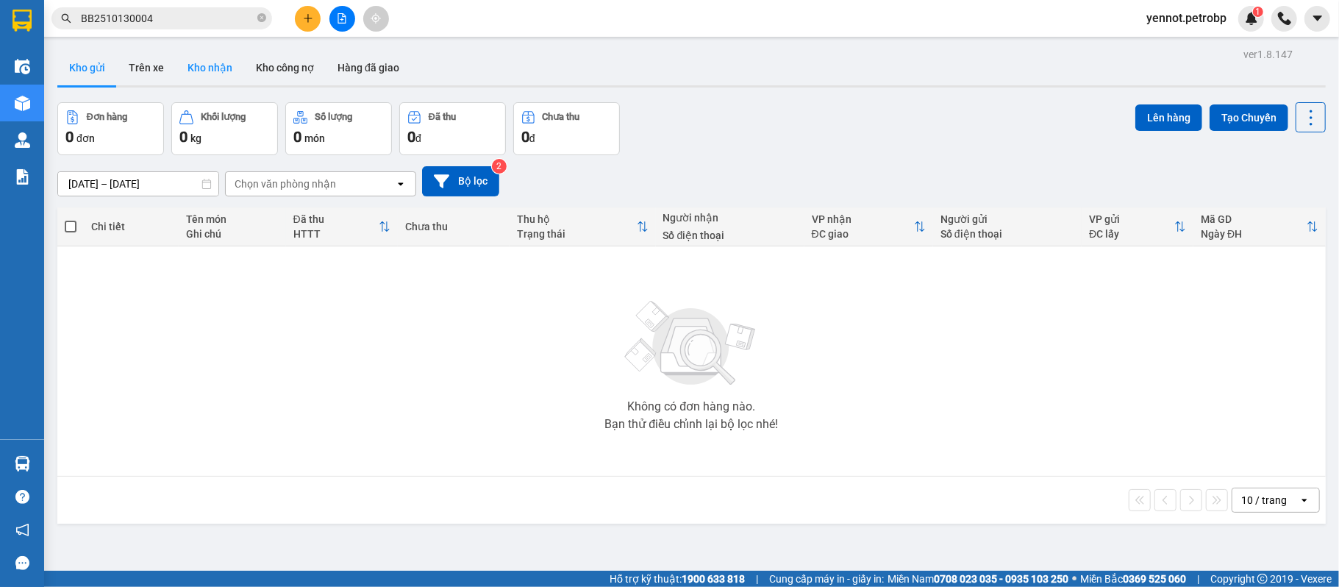
click at [196, 71] on button "Kho nhận" at bounding box center [210, 67] width 68 height 35
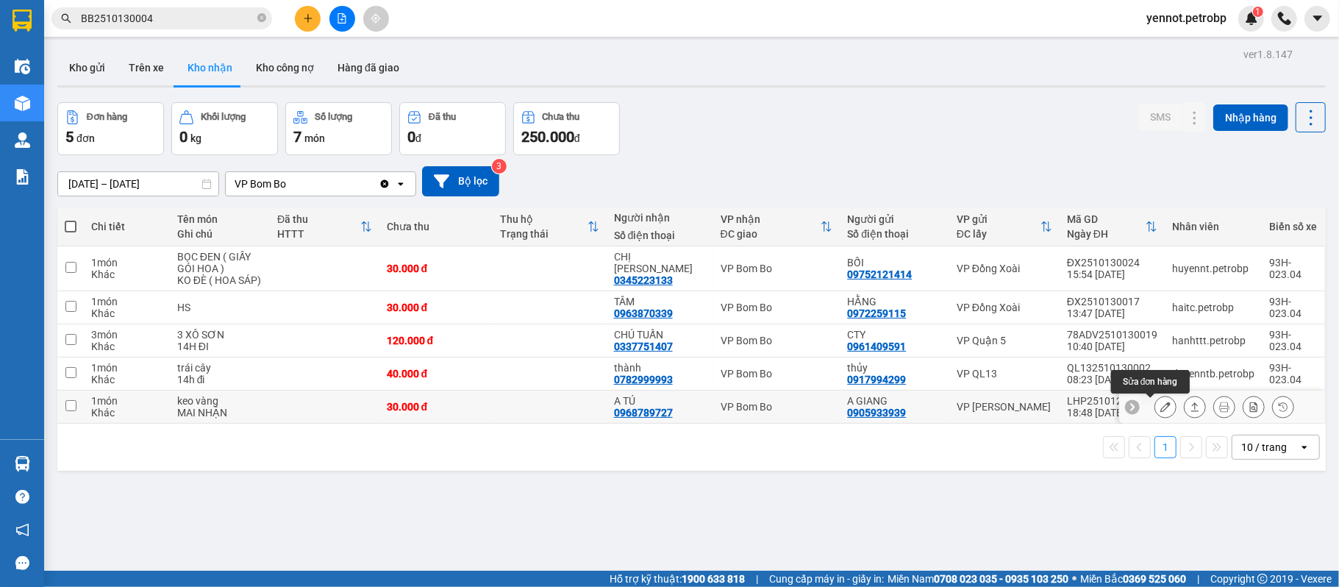
click at [1155, 415] on button at bounding box center [1165, 407] width 21 height 26
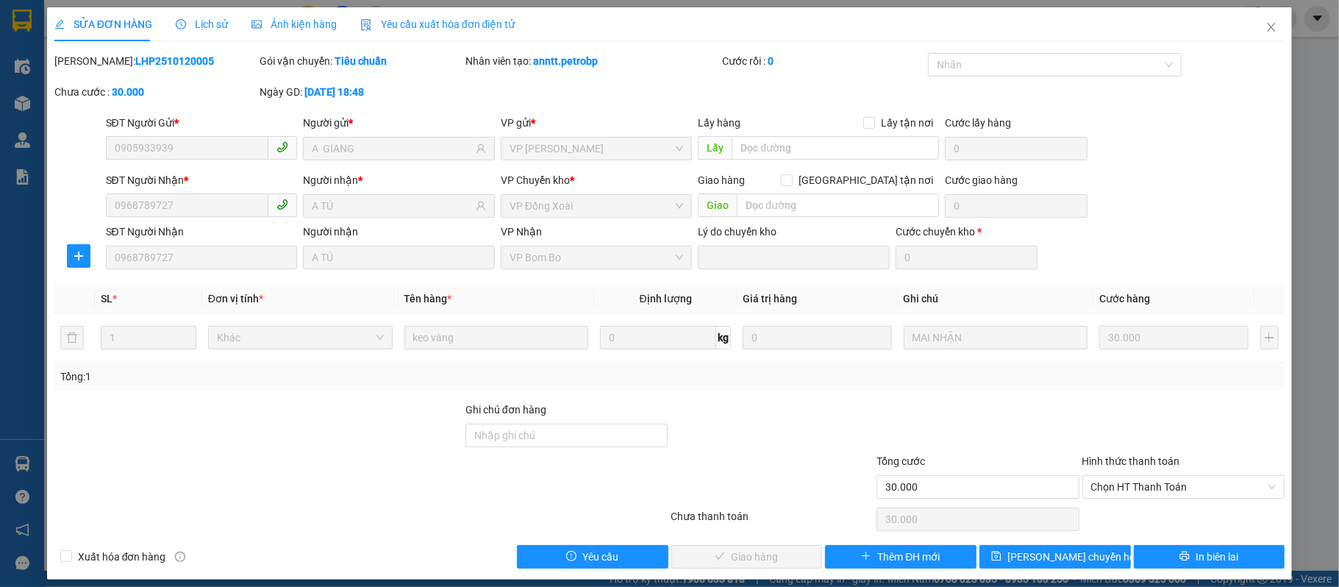
type input "0905933939"
type input "A GIANG"
type input "0968789727"
type input "A TÚ"
type input "30.000"
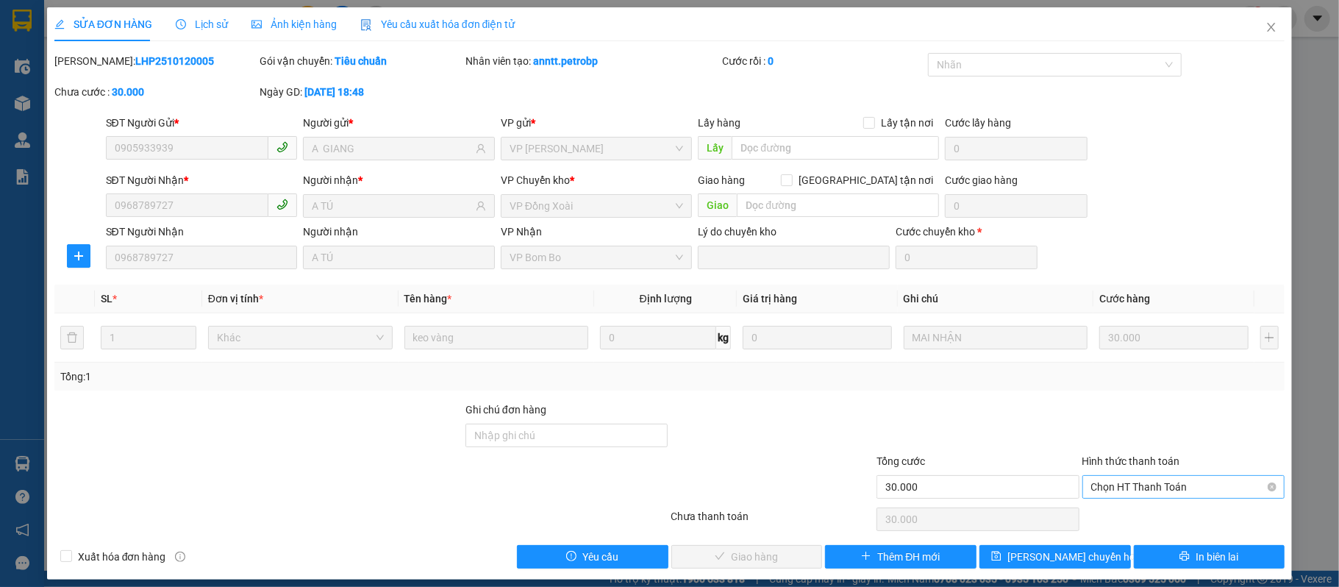
click at [1142, 486] on span "Chọn HT Thanh Toán" at bounding box center [1183, 487] width 185 height 22
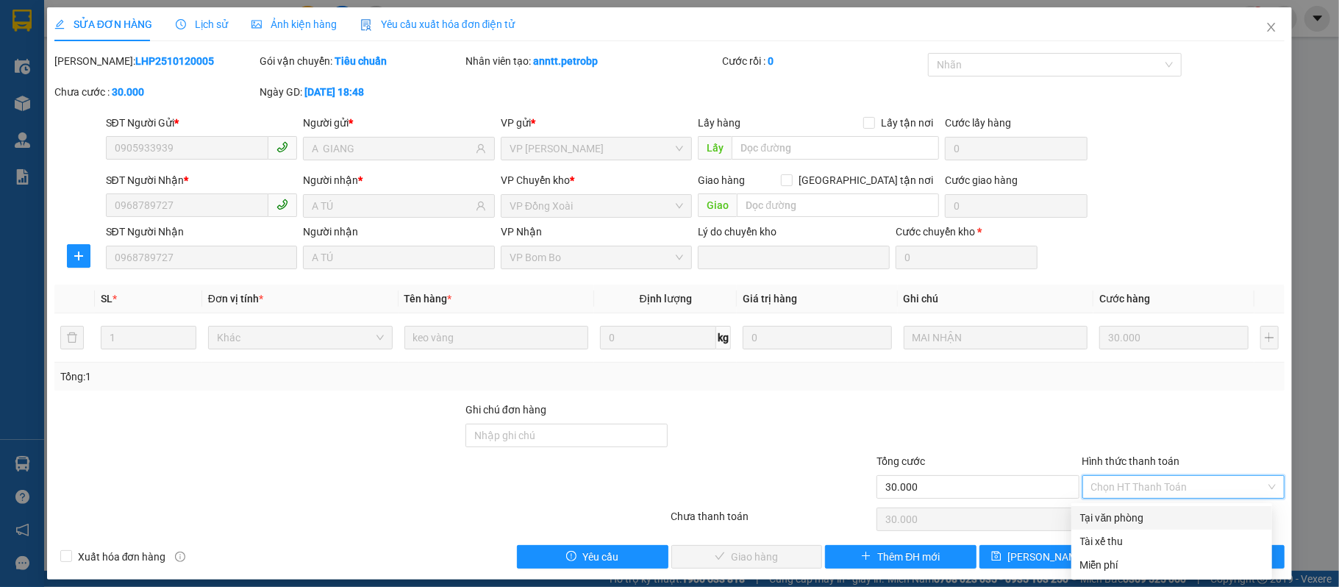
click at [1153, 512] on div "Tại văn phòng" at bounding box center [1171, 518] width 183 height 16
type input "0"
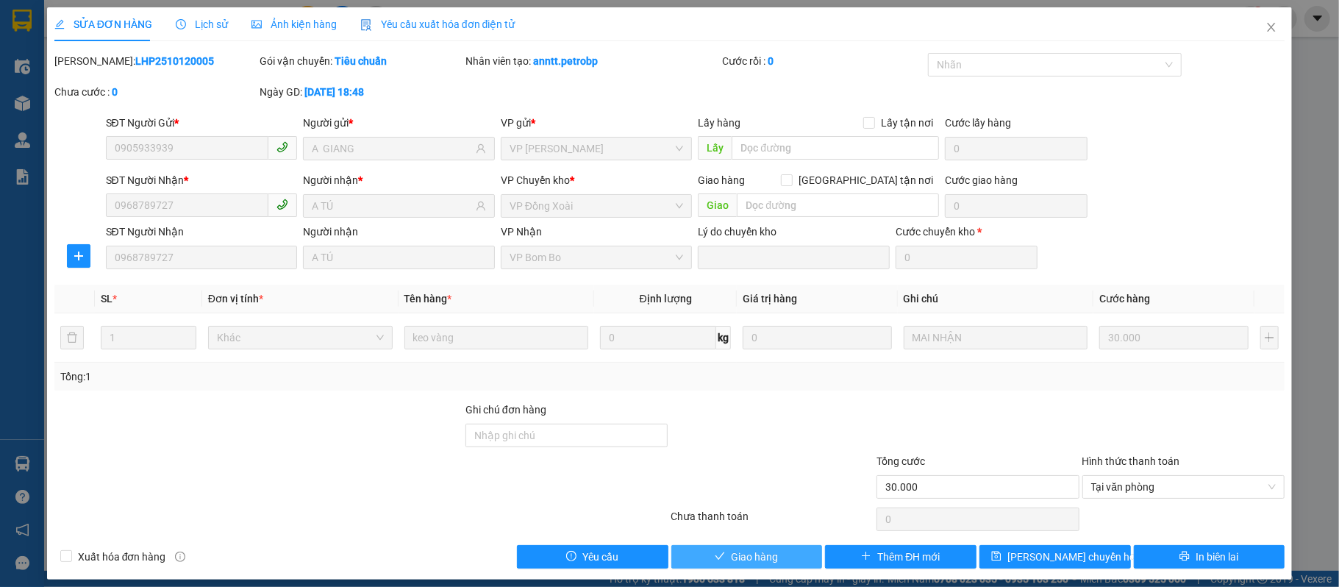
click at [743, 565] on span "Giao hàng" at bounding box center [754, 557] width 47 height 16
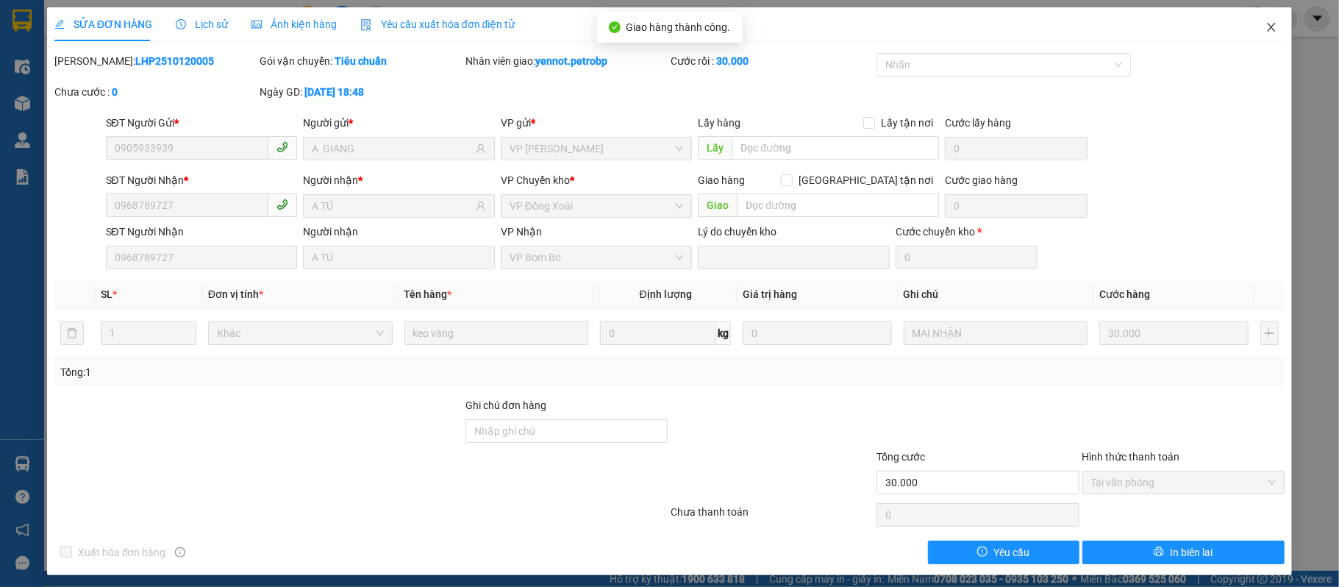
click at [1266, 33] on icon "close" at bounding box center [1272, 27] width 12 height 12
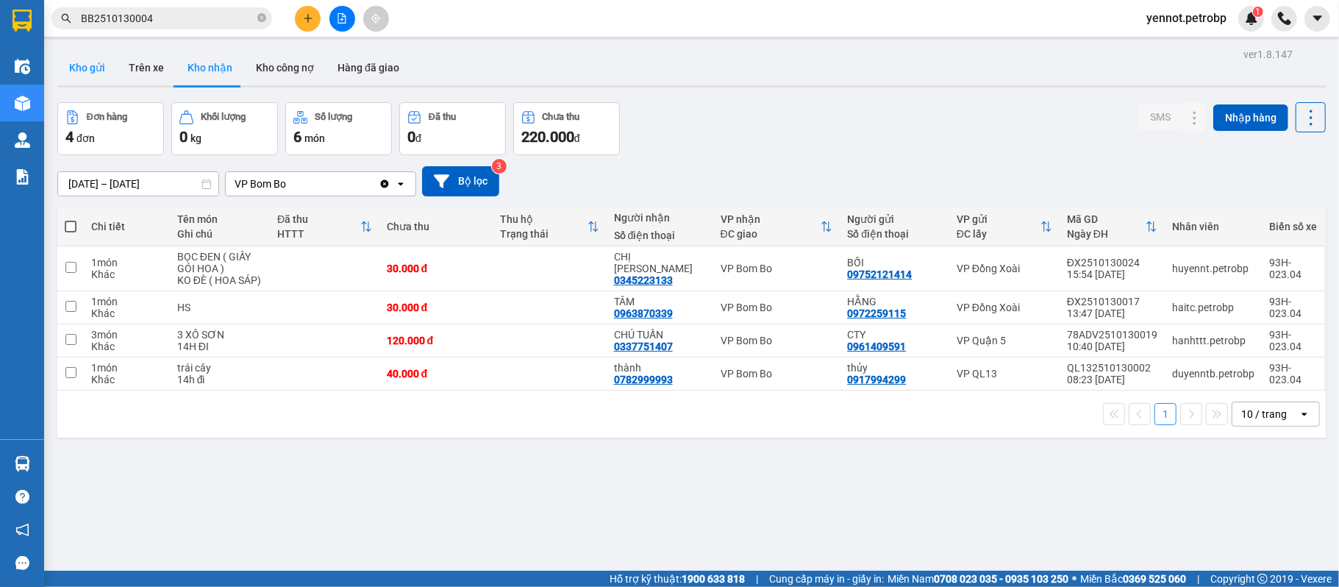
click at [91, 71] on button "Kho gửi" at bounding box center [87, 67] width 60 height 35
